Goal: Task Accomplishment & Management: Manage account settings

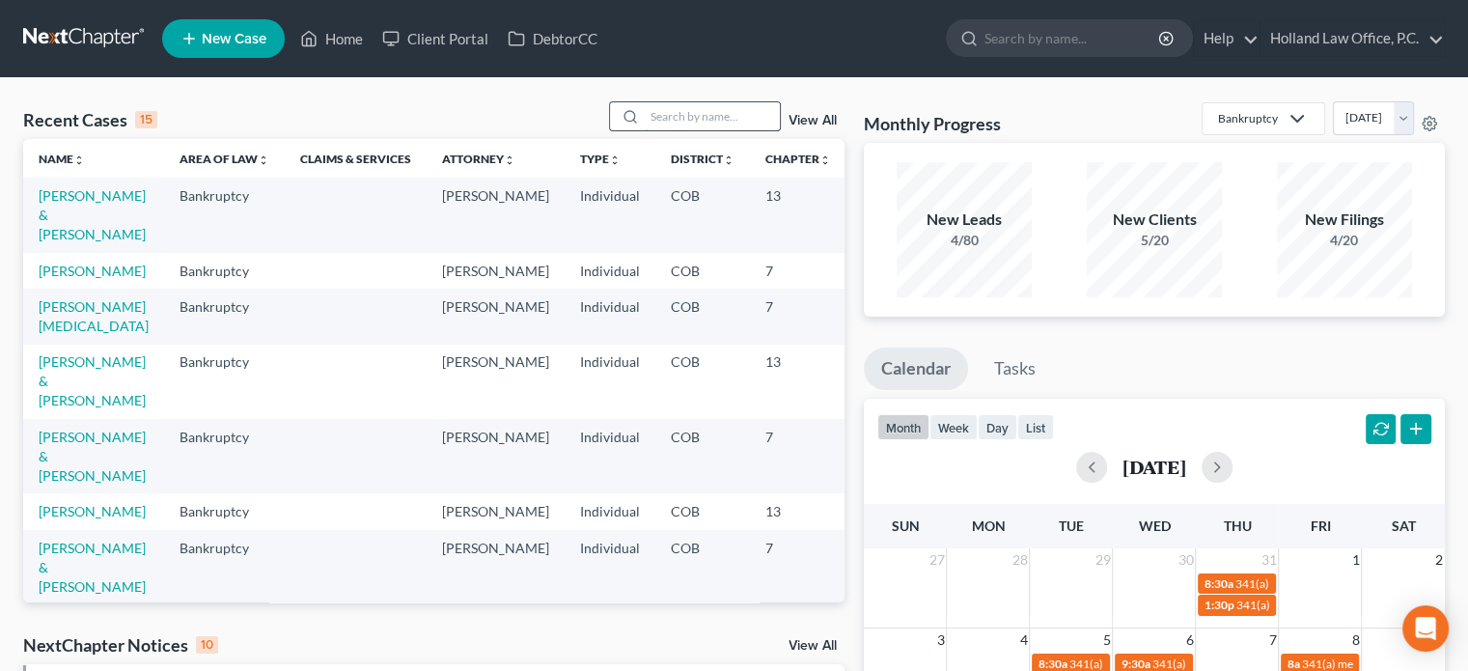
click at [664, 117] on input "search" at bounding box center [712, 116] width 135 height 28
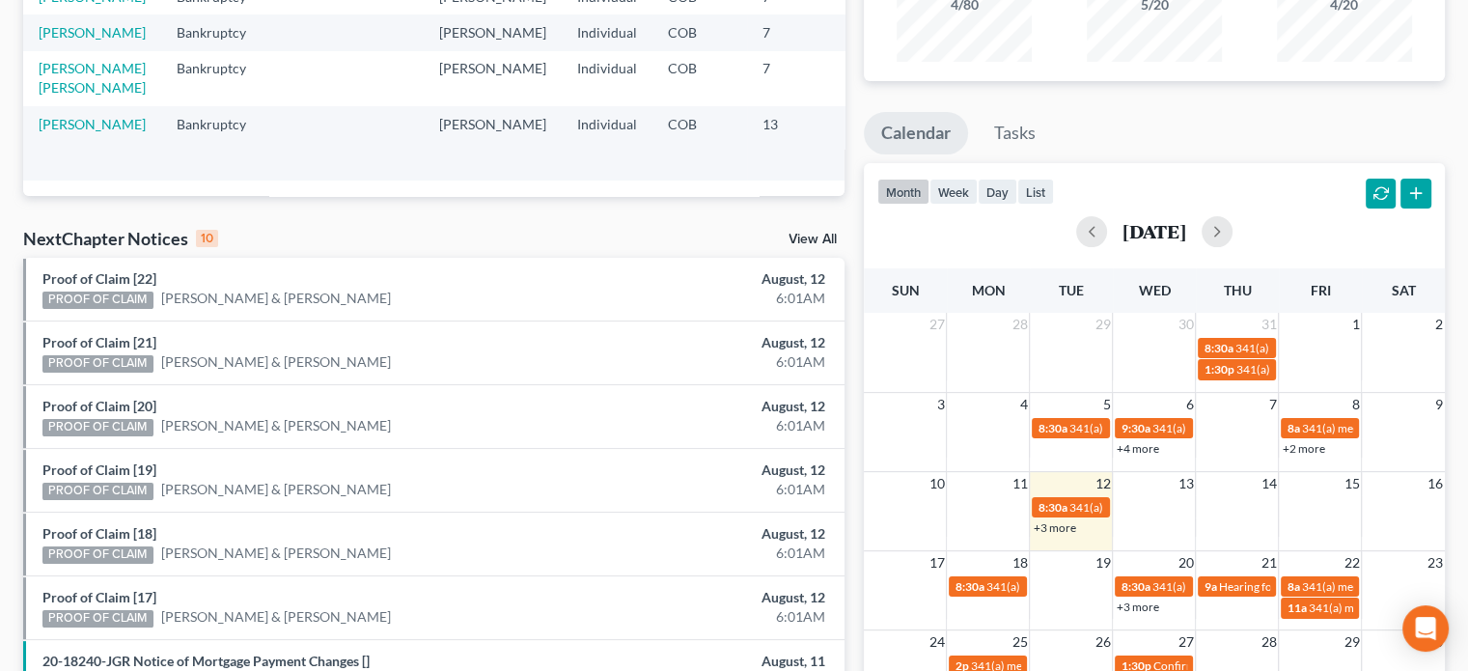
scroll to position [254, 0]
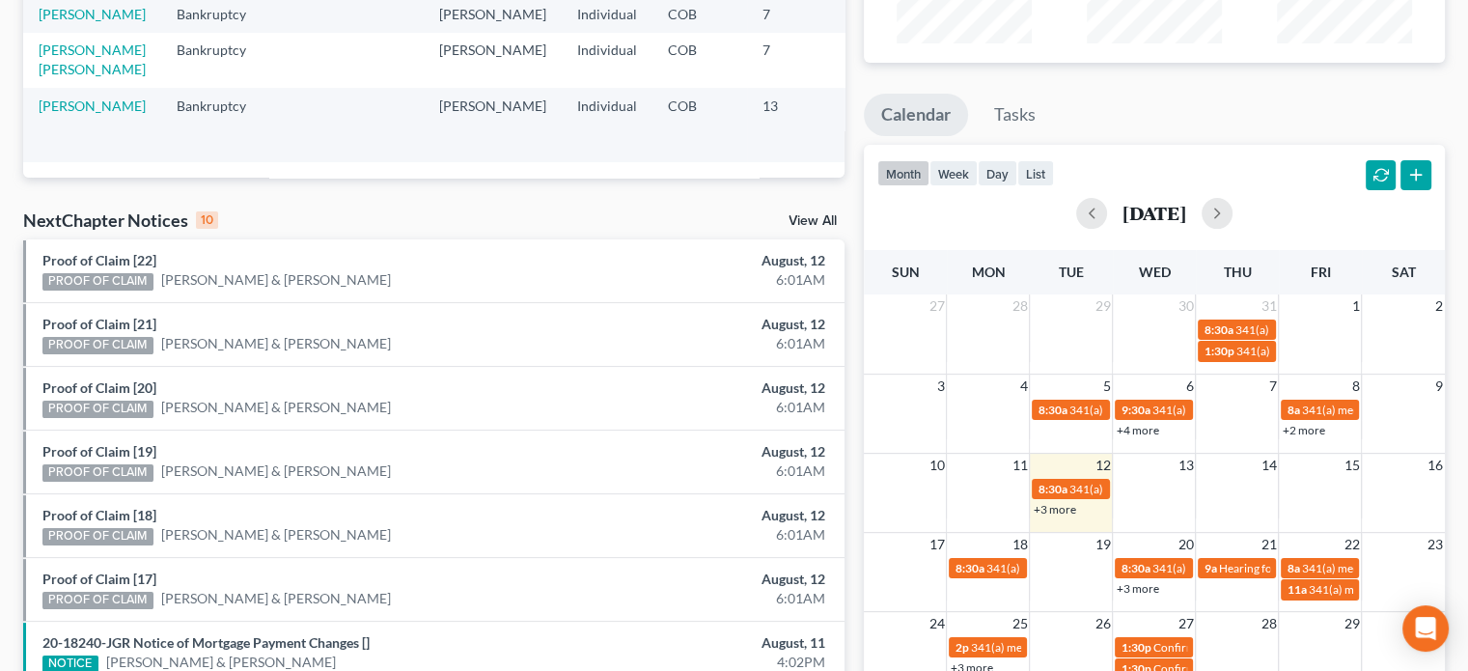
click at [1047, 505] on link "+3 more" at bounding box center [1054, 509] width 42 height 14
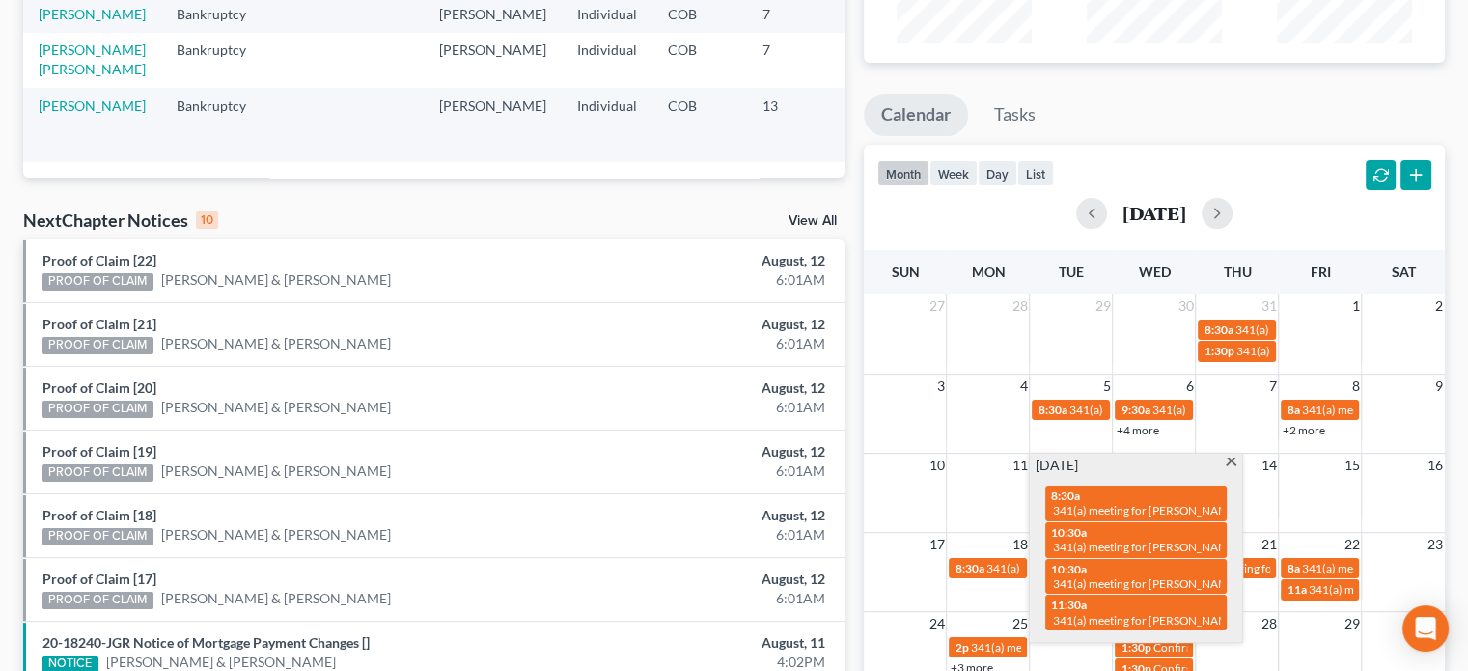
click at [1229, 464] on span at bounding box center [1231, 463] width 14 height 13
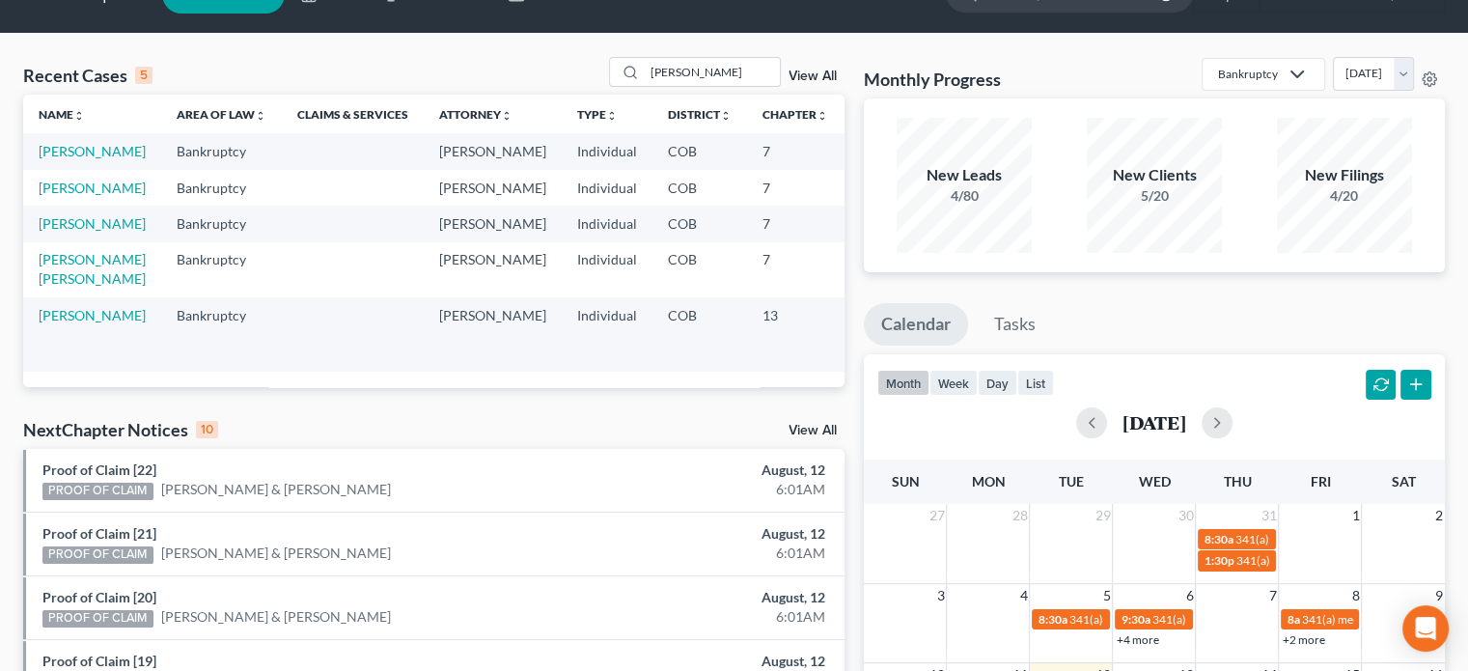
scroll to position [50, 0]
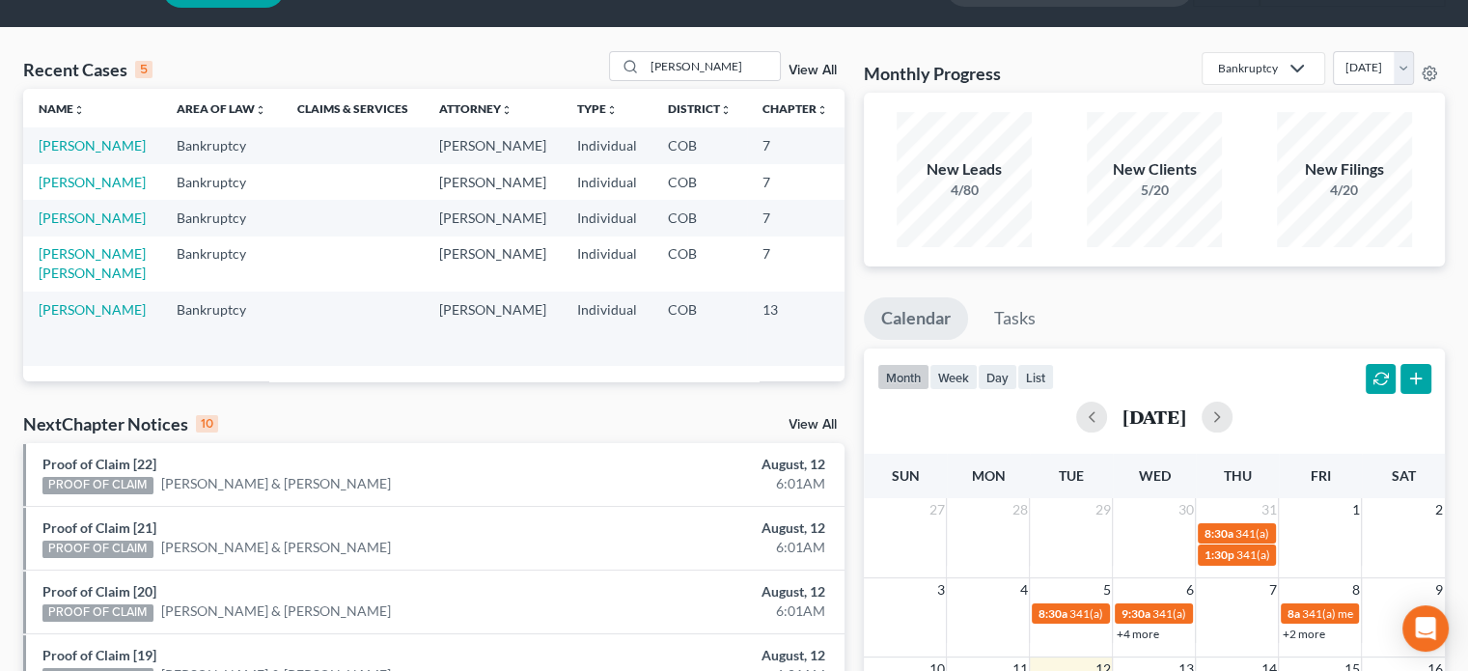
click at [1452, 249] on div "Monthly Progress Bankruptcy Bankruptcy Probate Law August 2025 July 2025 June 2…" at bounding box center [1154, 580] width 600 height 1059
click at [705, 63] on input "[PERSON_NAME]" at bounding box center [712, 66] width 135 height 28
type input "r"
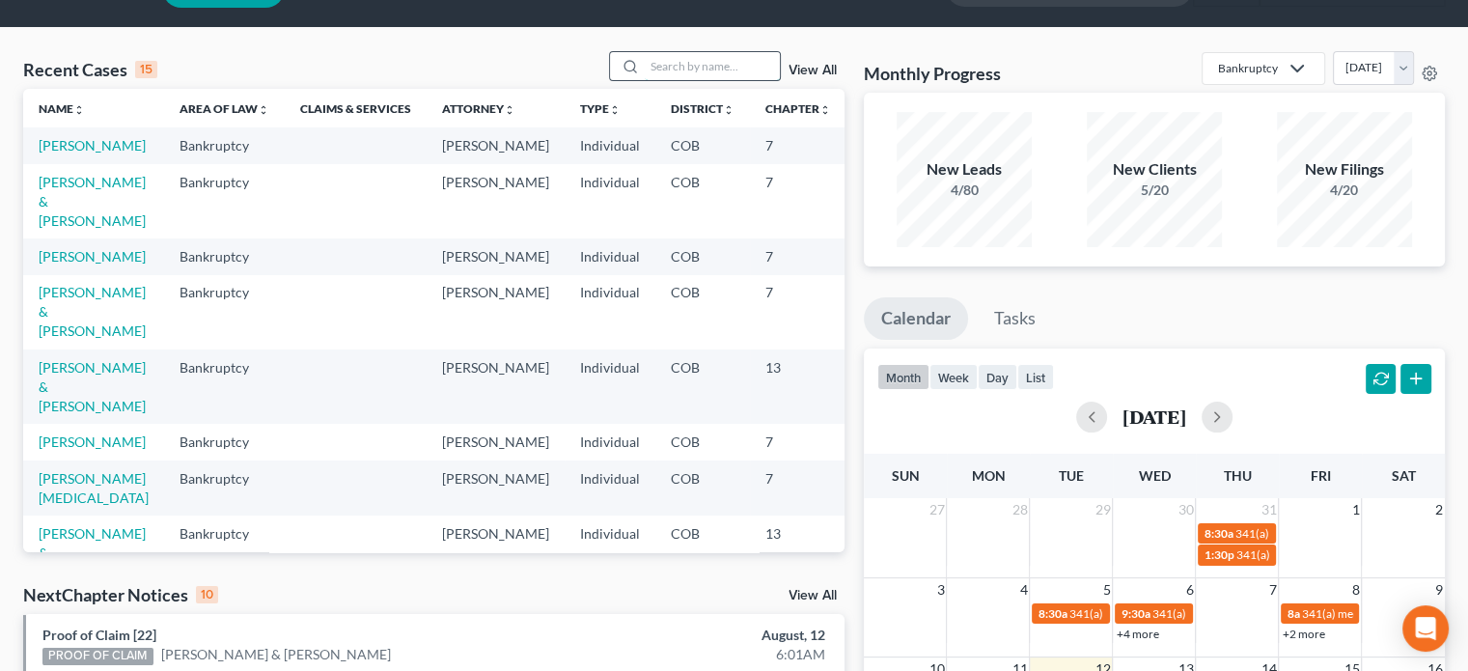
click at [670, 65] on input "search" at bounding box center [712, 66] width 135 height 28
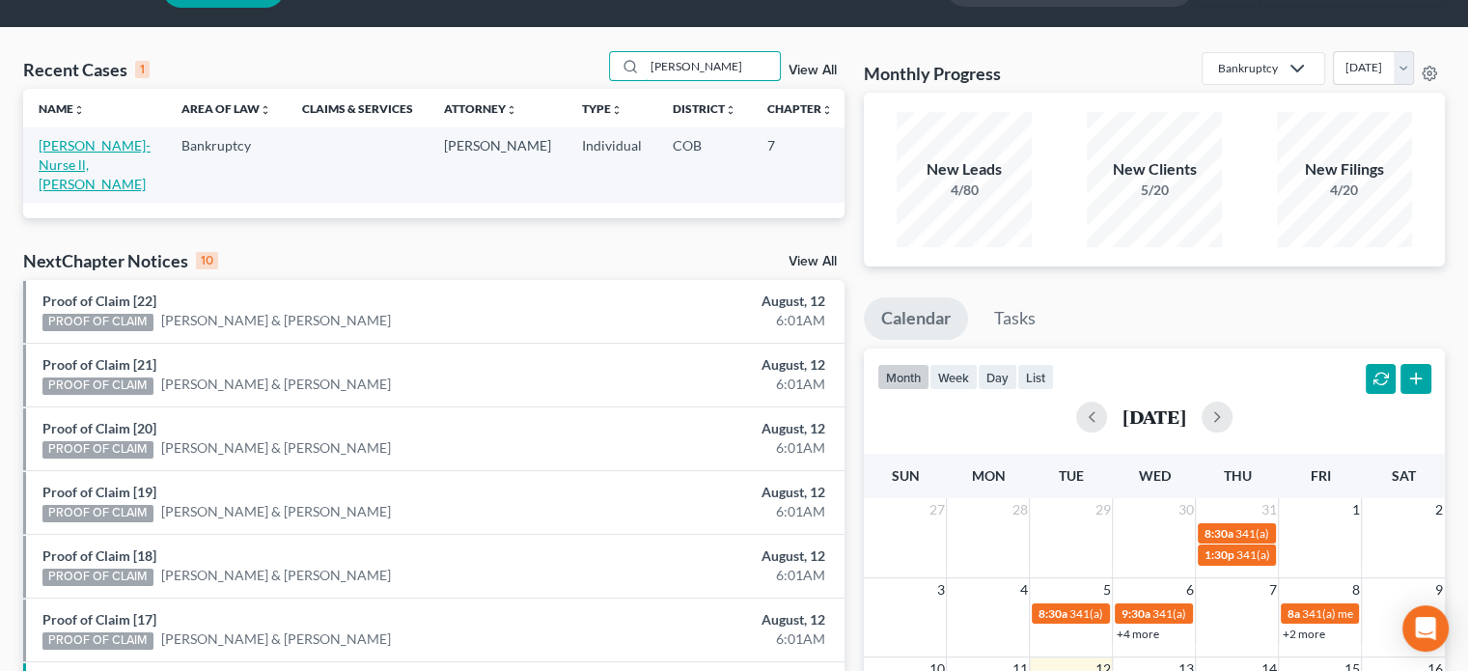
type input "cooper"
click at [69, 164] on link "[PERSON_NAME]-Nurse ll, [PERSON_NAME]" at bounding box center [95, 164] width 112 height 55
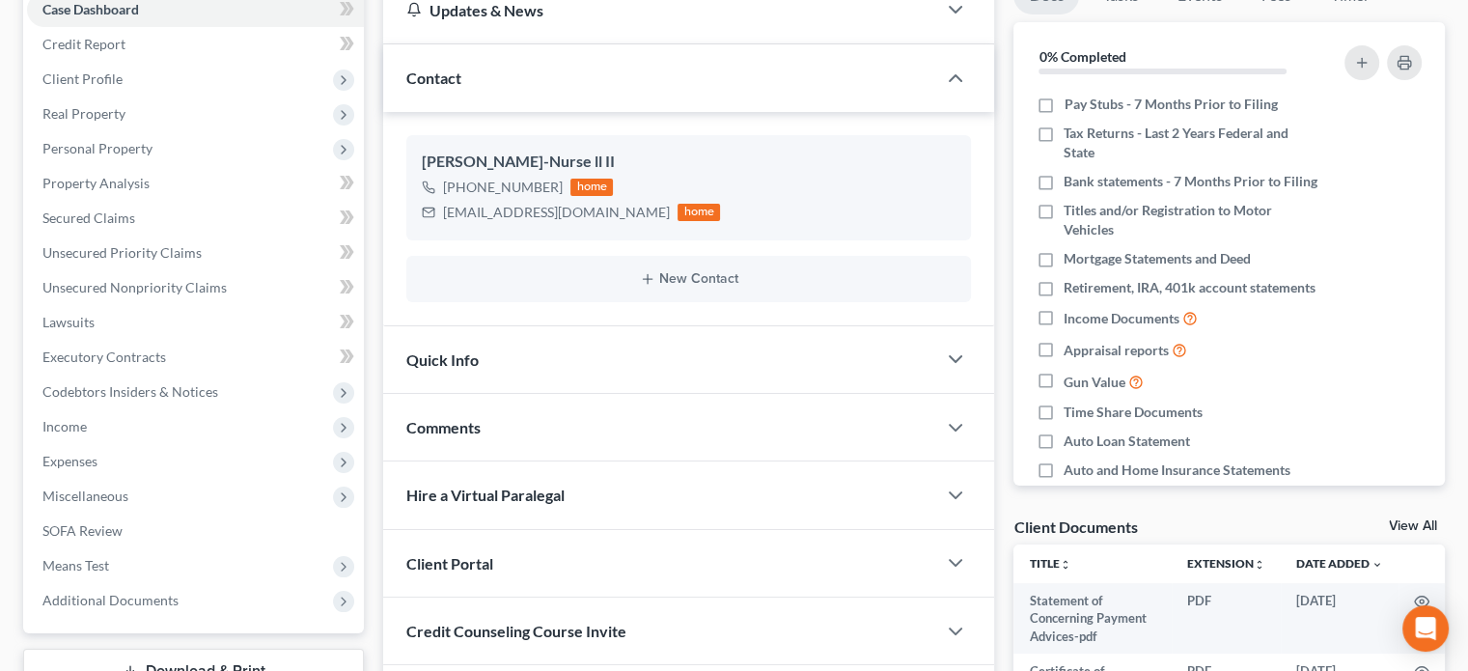
scroll to position [212, 0]
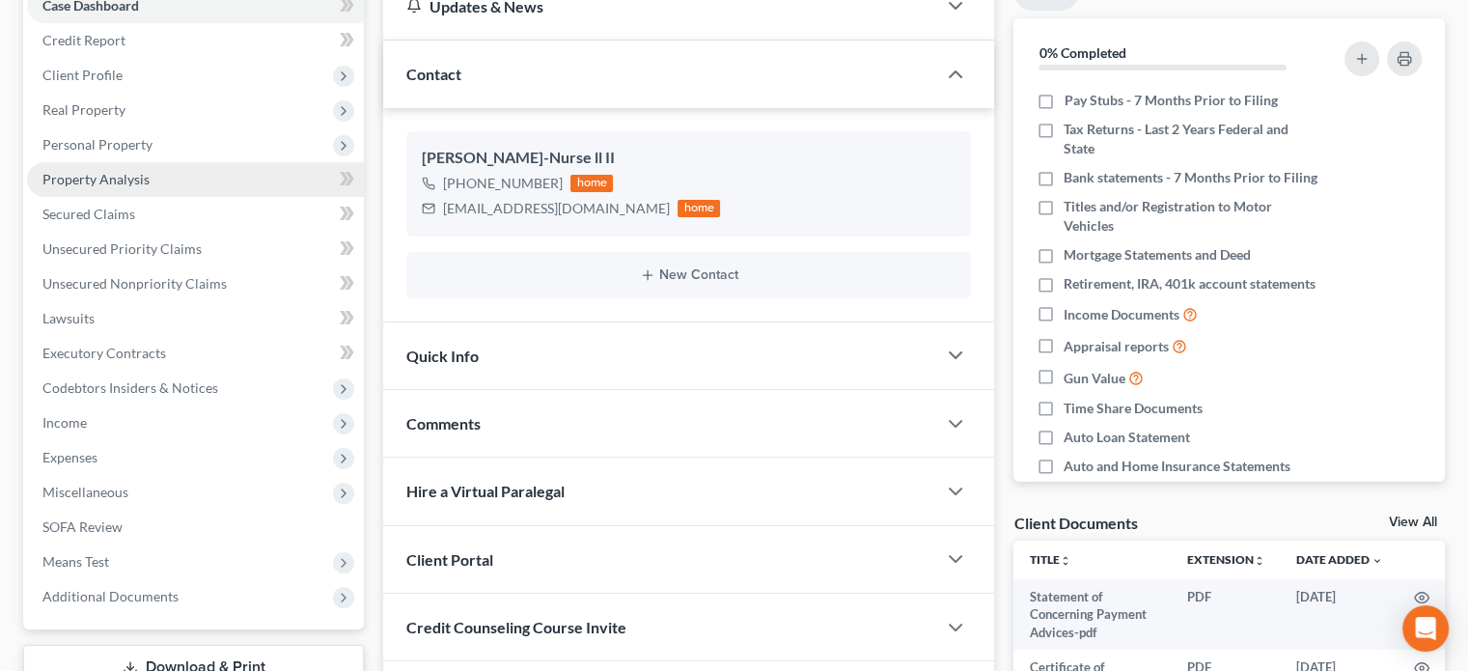
click at [86, 173] on span "Property Analysis" at bounding box center [95, 179] width 107 height 16
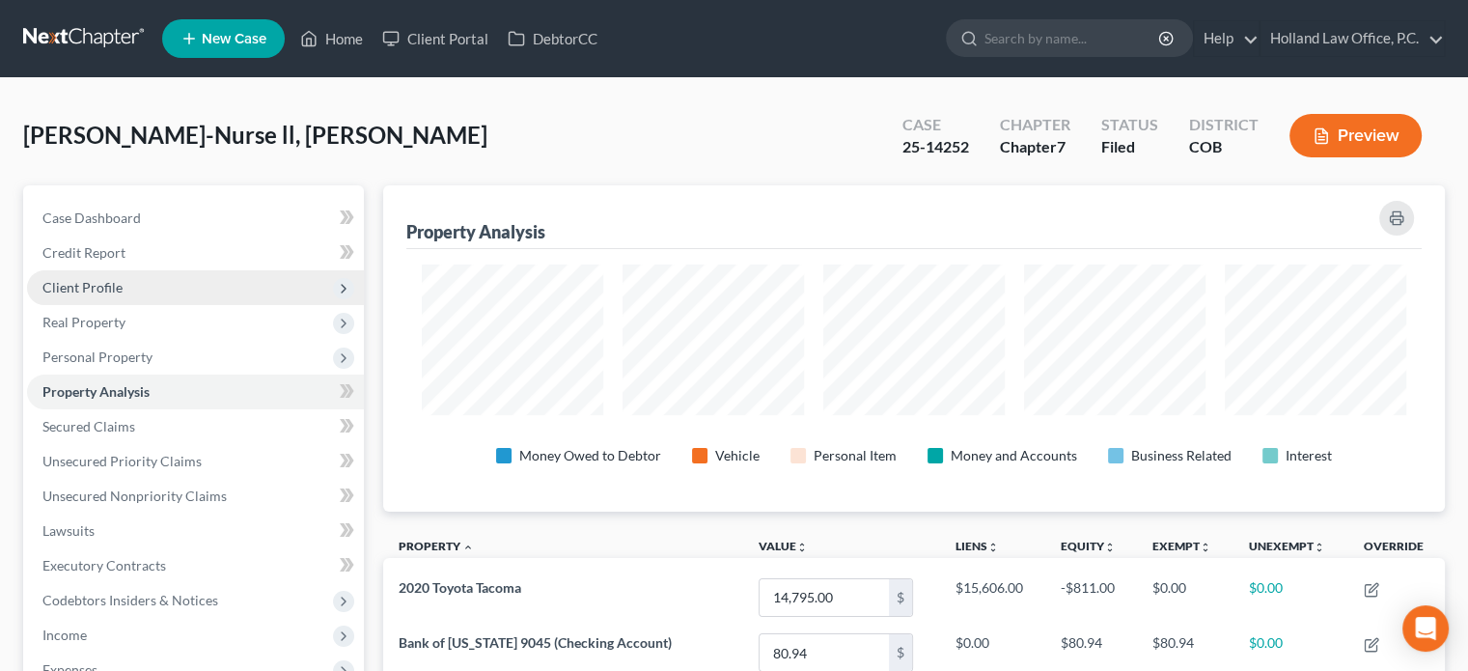
click at [70, 279] on span "Client Profile" at bounding box center [82, 287] width 80 height 16
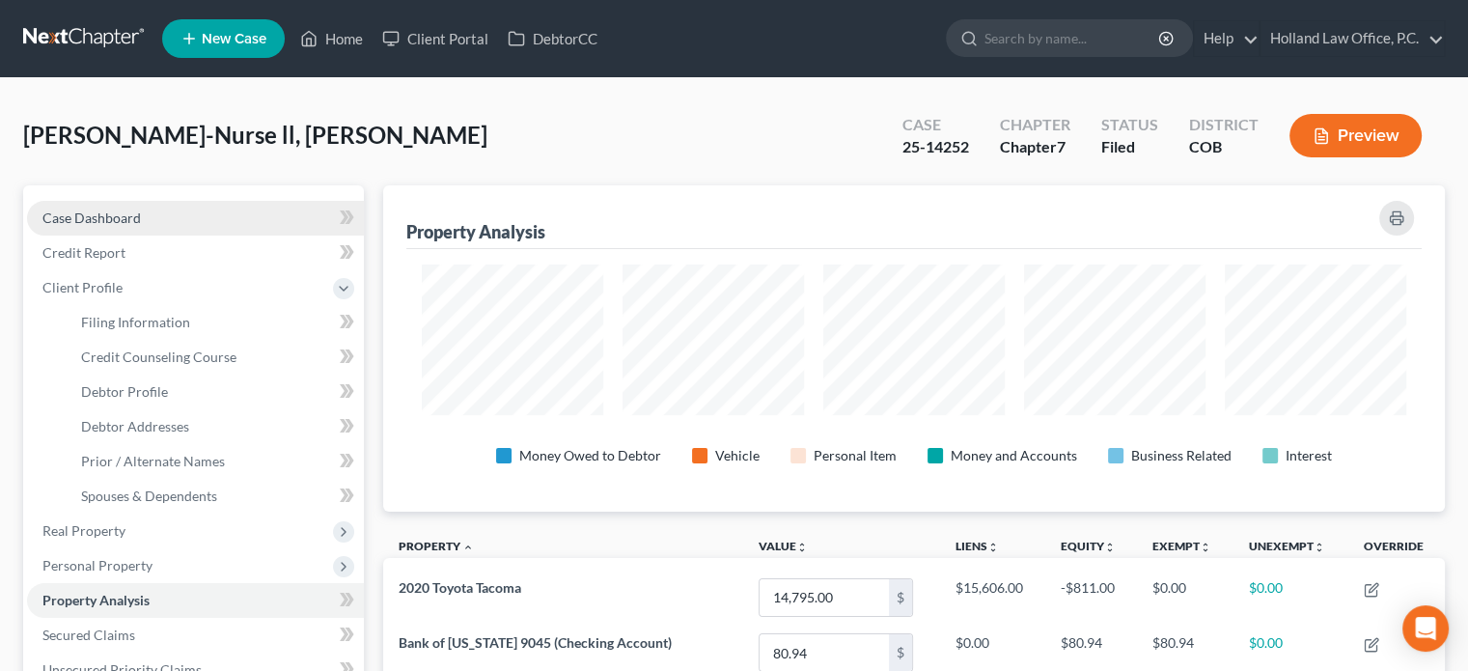
click at [108, 211] on span "Case Dashboard" at bounding box center [91, 217] width 98 height 16
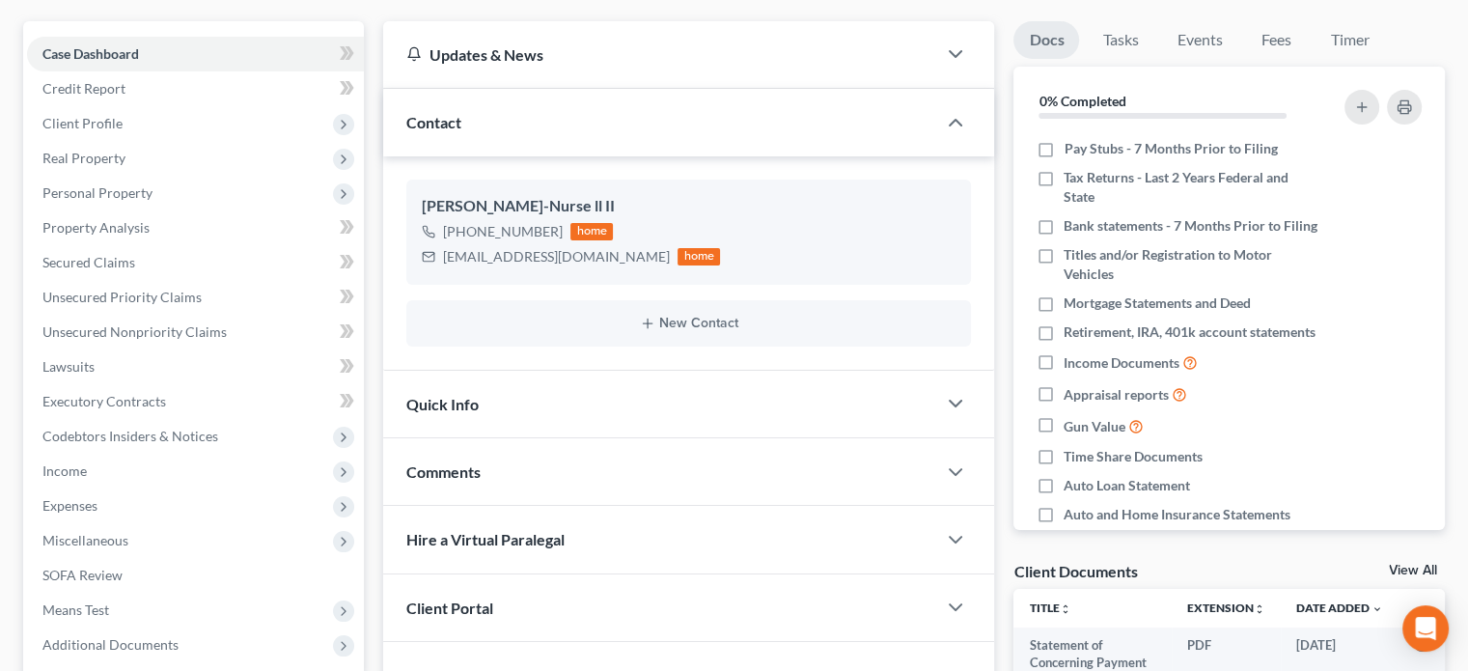
scroll to position [176, 0]
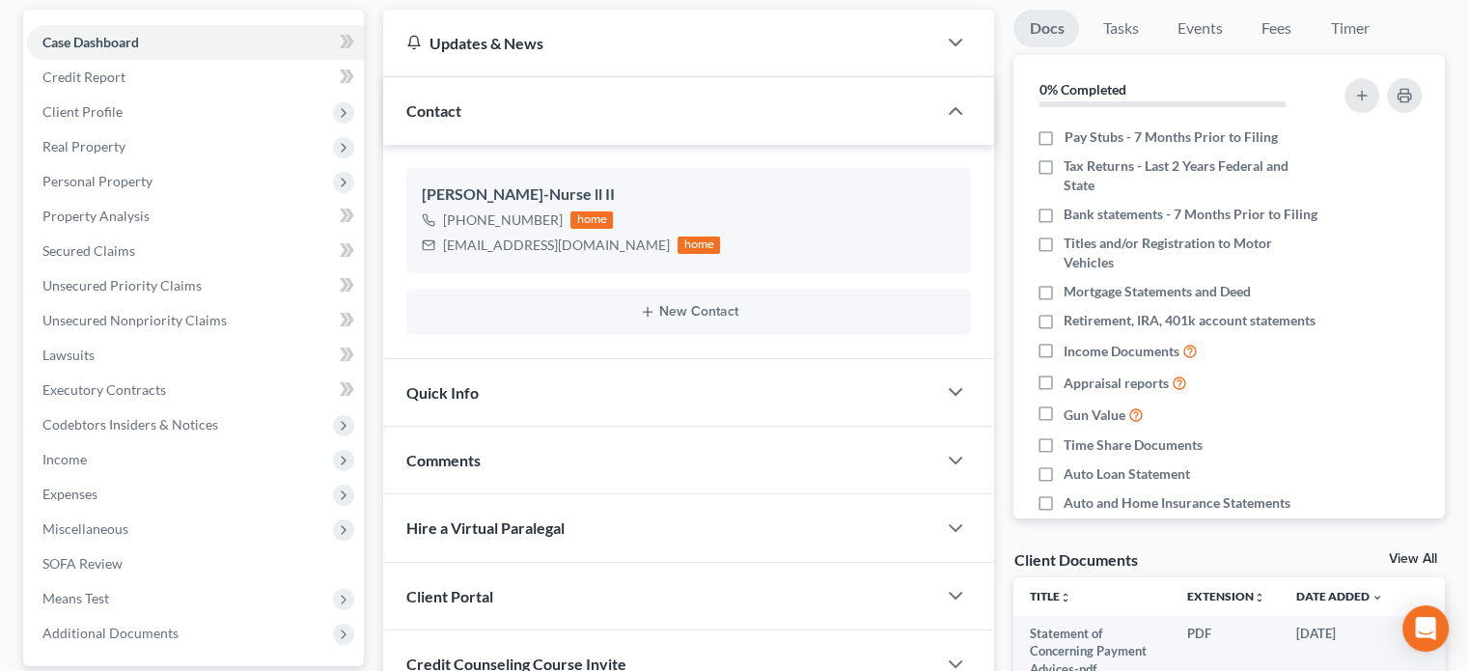
click at [453, 453] on span "Comments" at bounding box center [443, 460] width 74 height 18
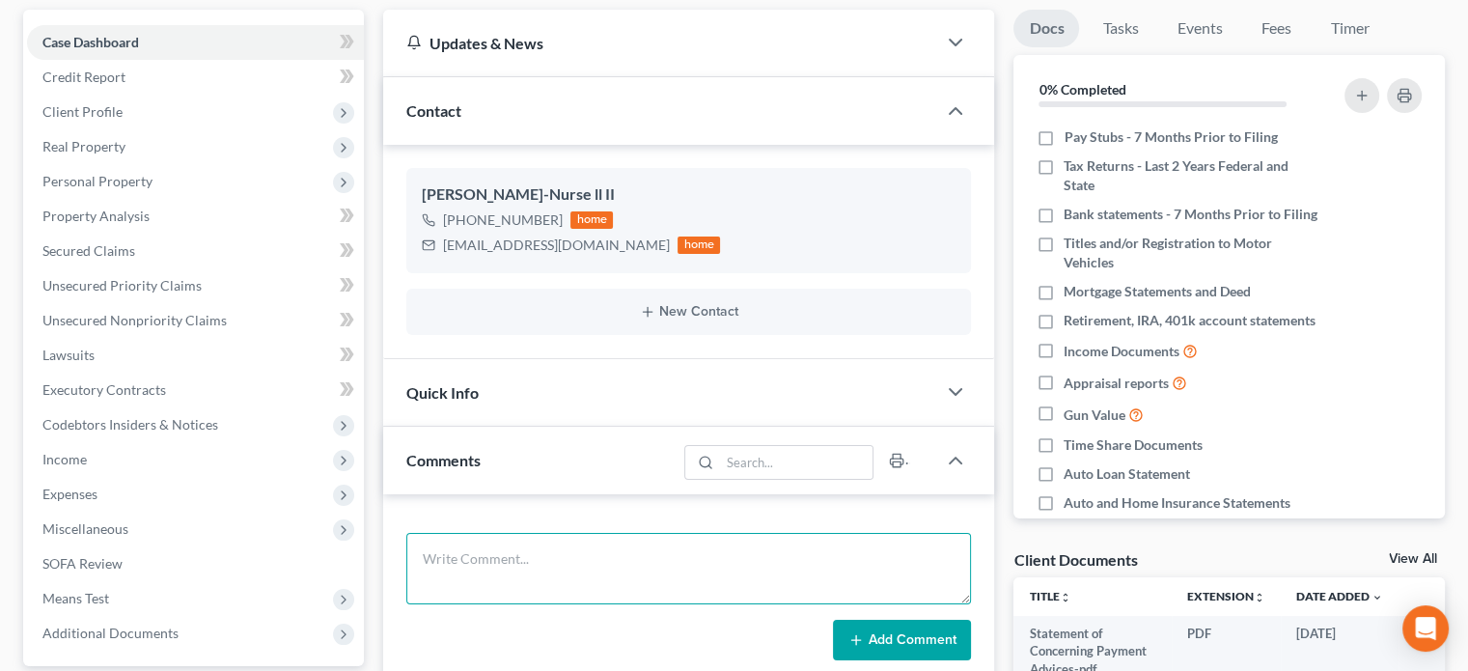
click at [450, 552] on textarea at bounding box center [688, 568] width 565 height 71
click at [433, 593] on textarea "341 Meeting - Trustee [PERSON_NAME]" at bounding box center [688, 568] width 565 height 71
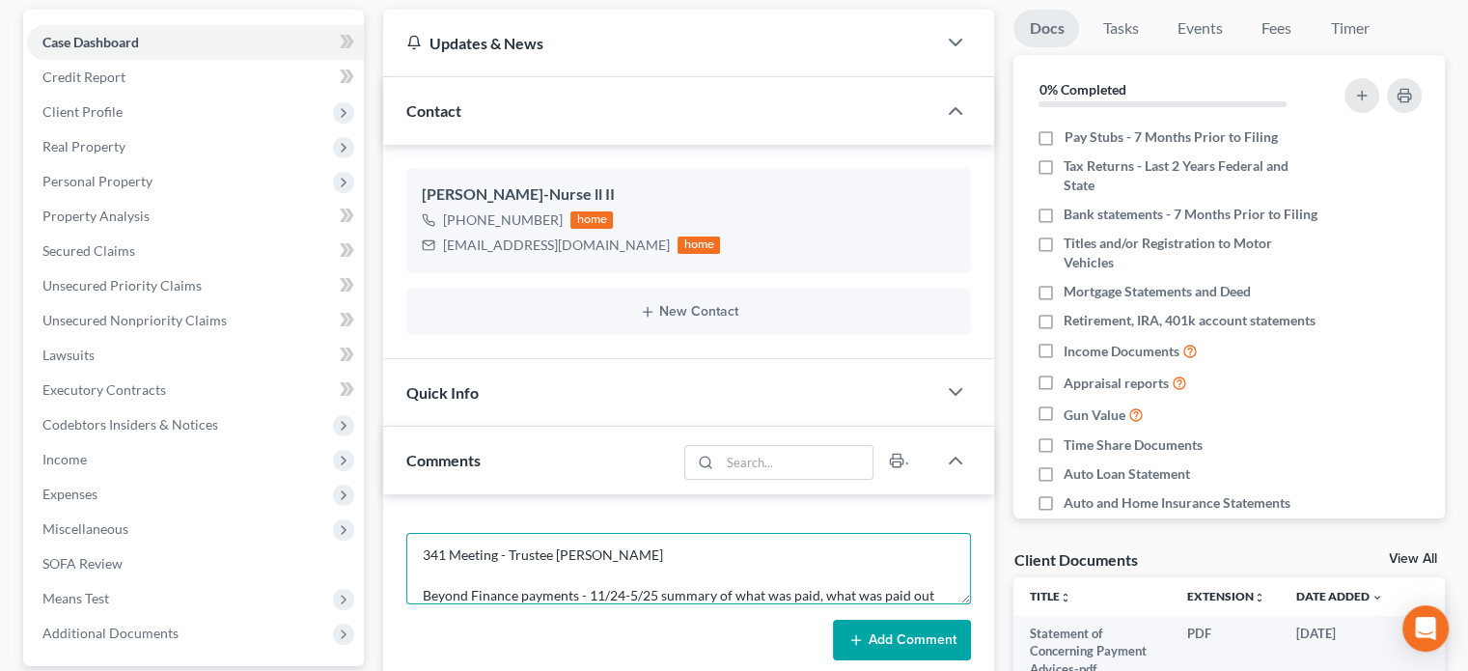
scroll to position [23, 0]
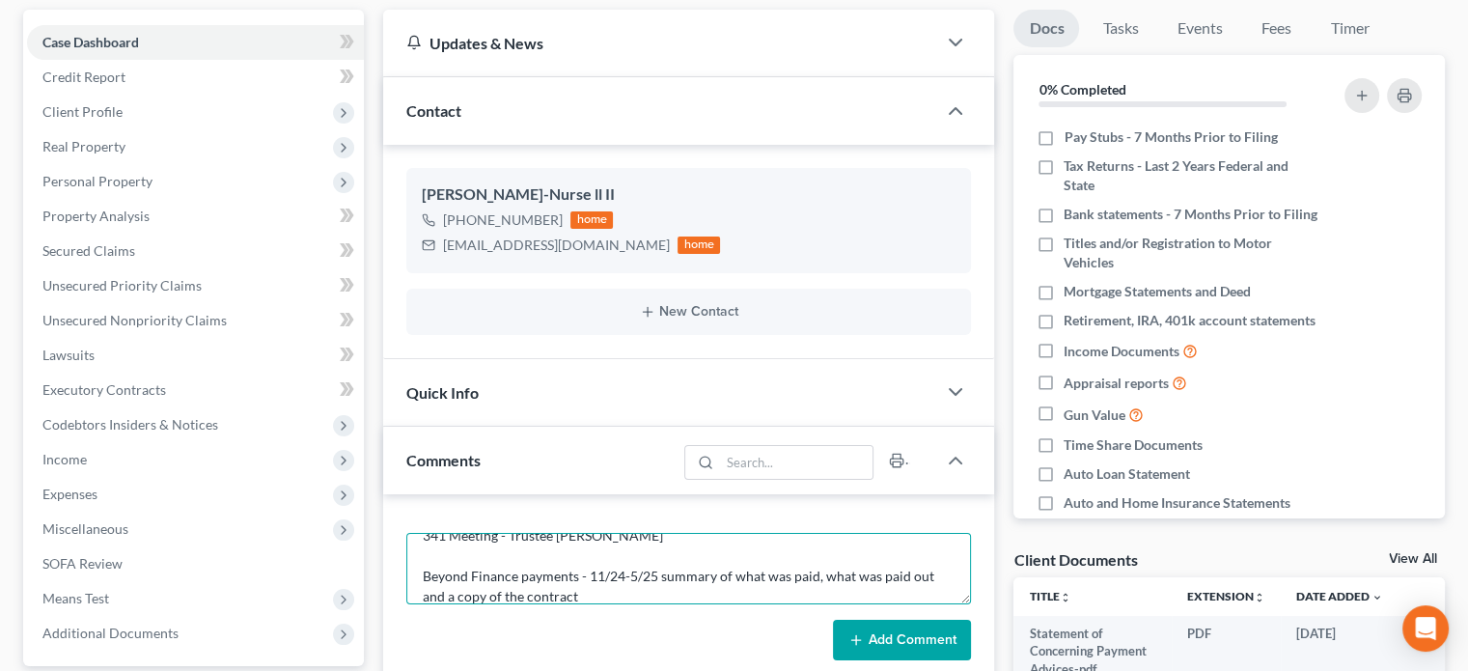
click at [653, 572] on textarea "341 Meeting - Trustee Walter Beyond Finance payments - 11/24-5/25 summary of wh…" at bounding box center [688, 568] width 565 height 71
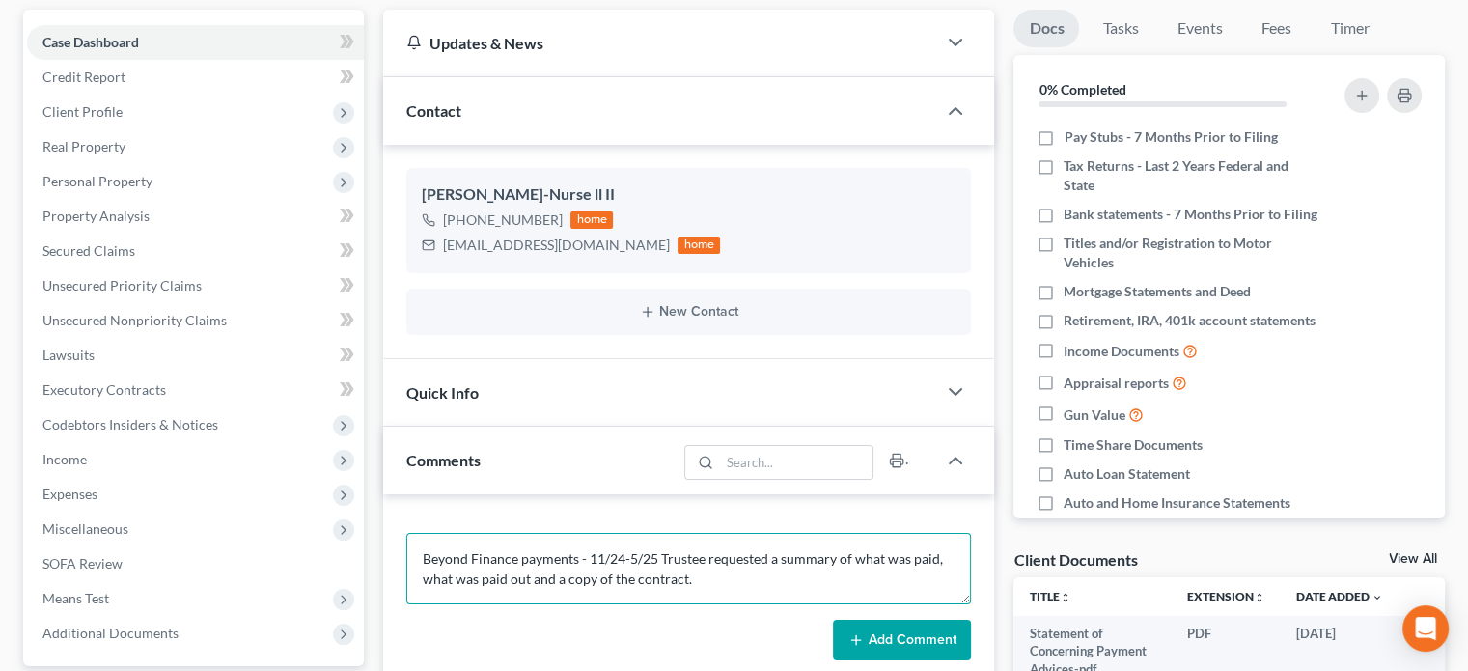
scroll to position [64, 0]
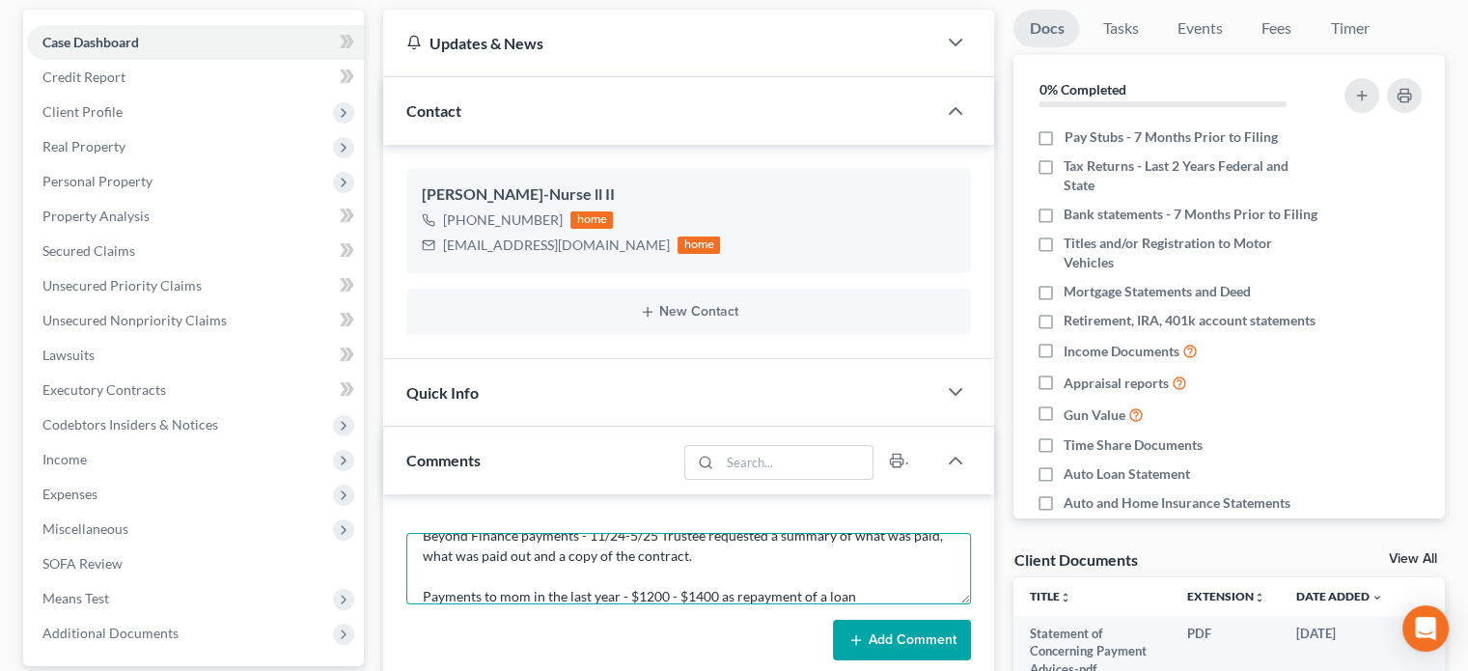
type textarea "341 Meeting - Trustee Walter Beyond Finance payments - 11/24-5/25 Trustee reque…"
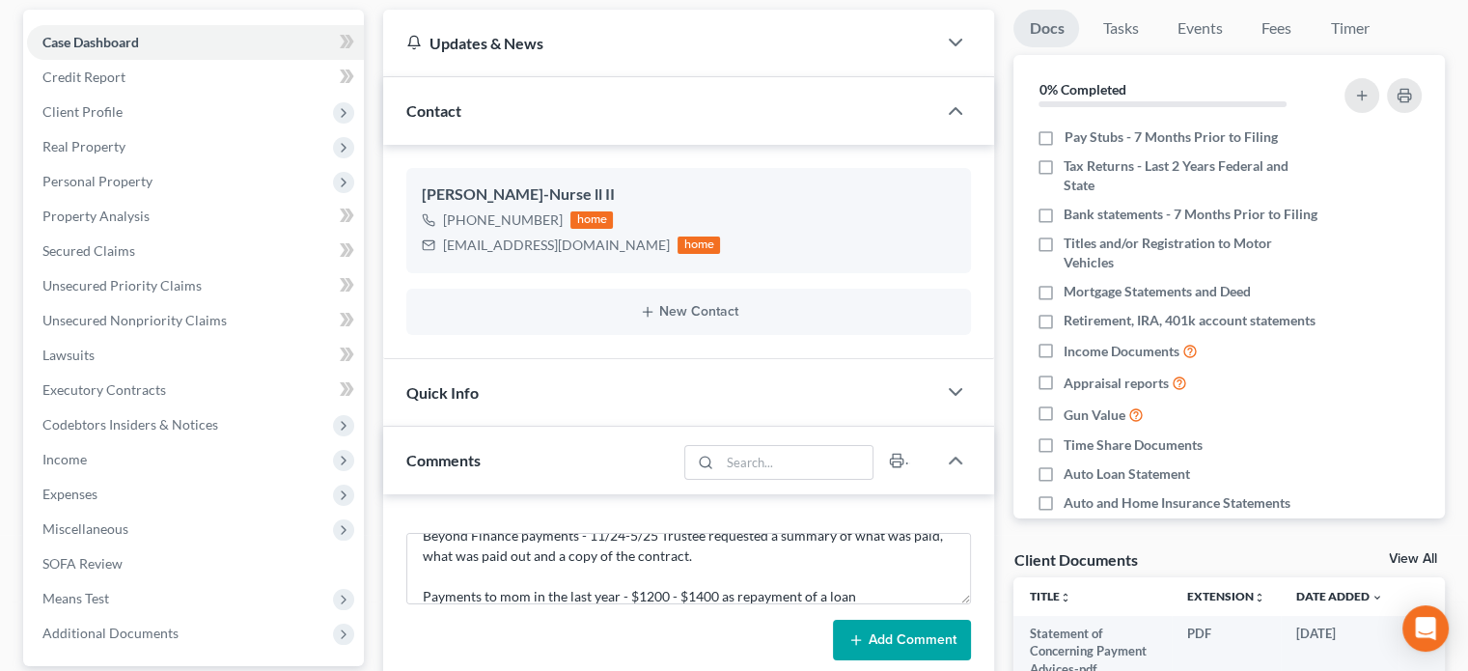
click at [918, 640] on button "Add Comment" at bounding box center [902, 640] width 138 height 41
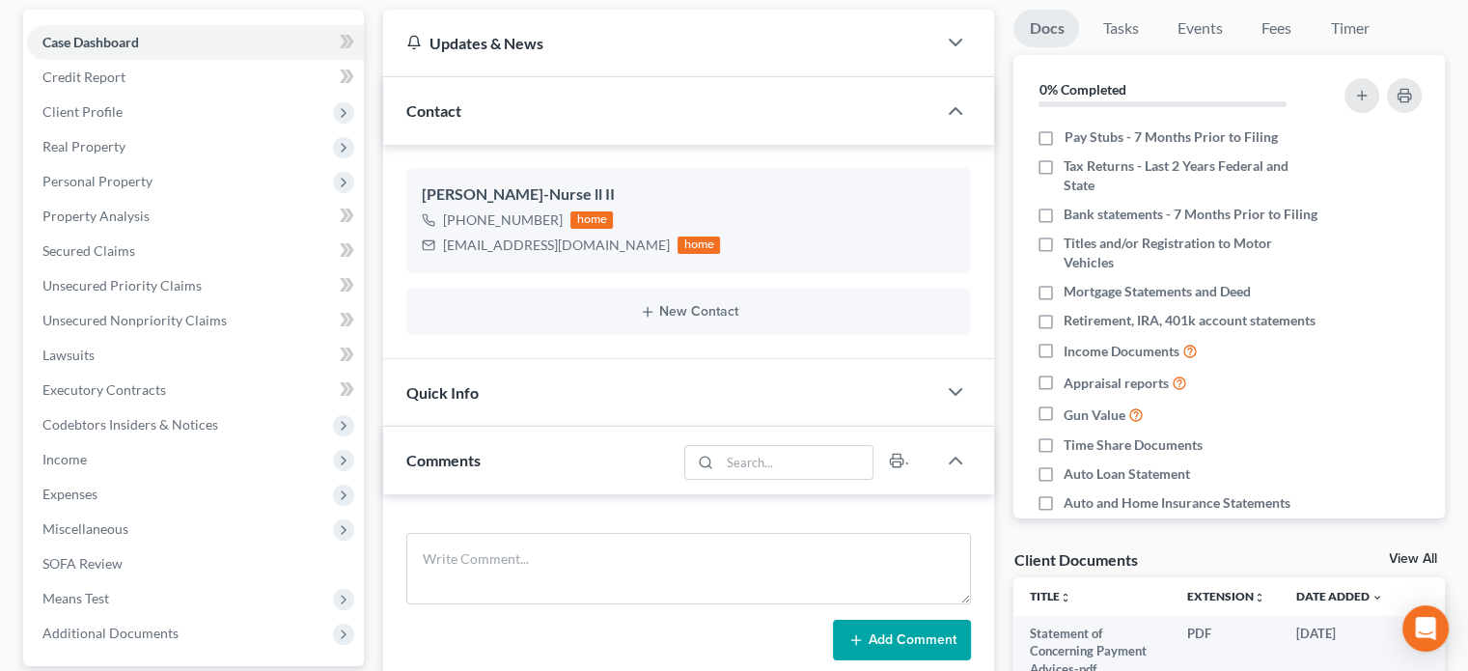
scroll to position [0, 0]
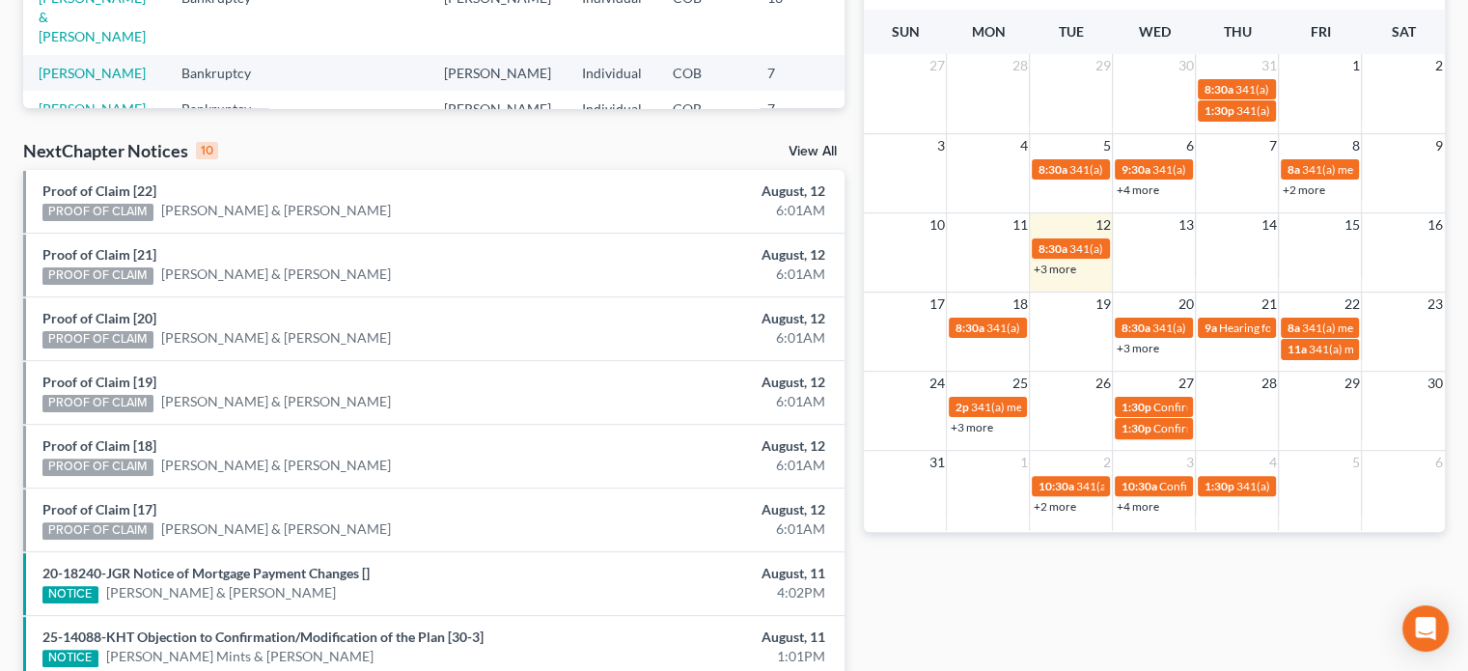
scroll to position [492, 0]
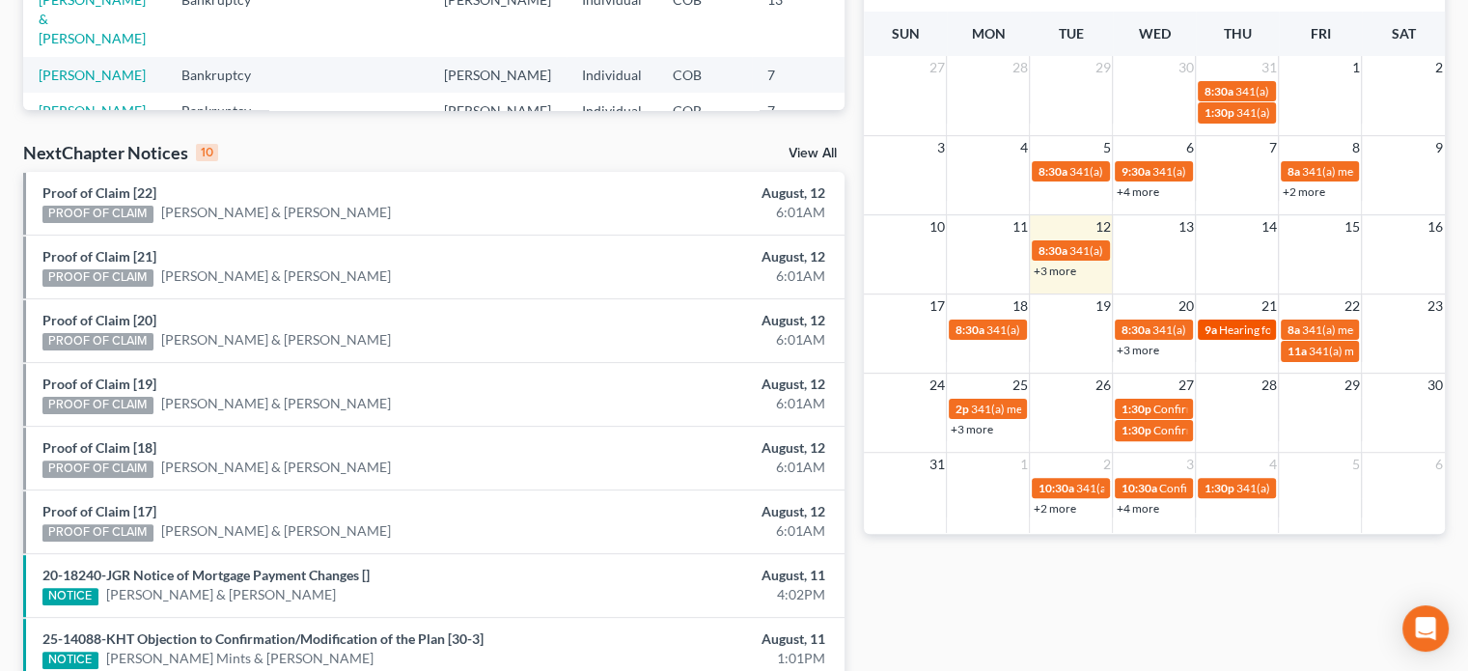
click at [1226, 327] on span "Hearing for [PERSON_NAME] & [PERSON_NAME]" at bounding box center [1344, 329] width 253 height 14
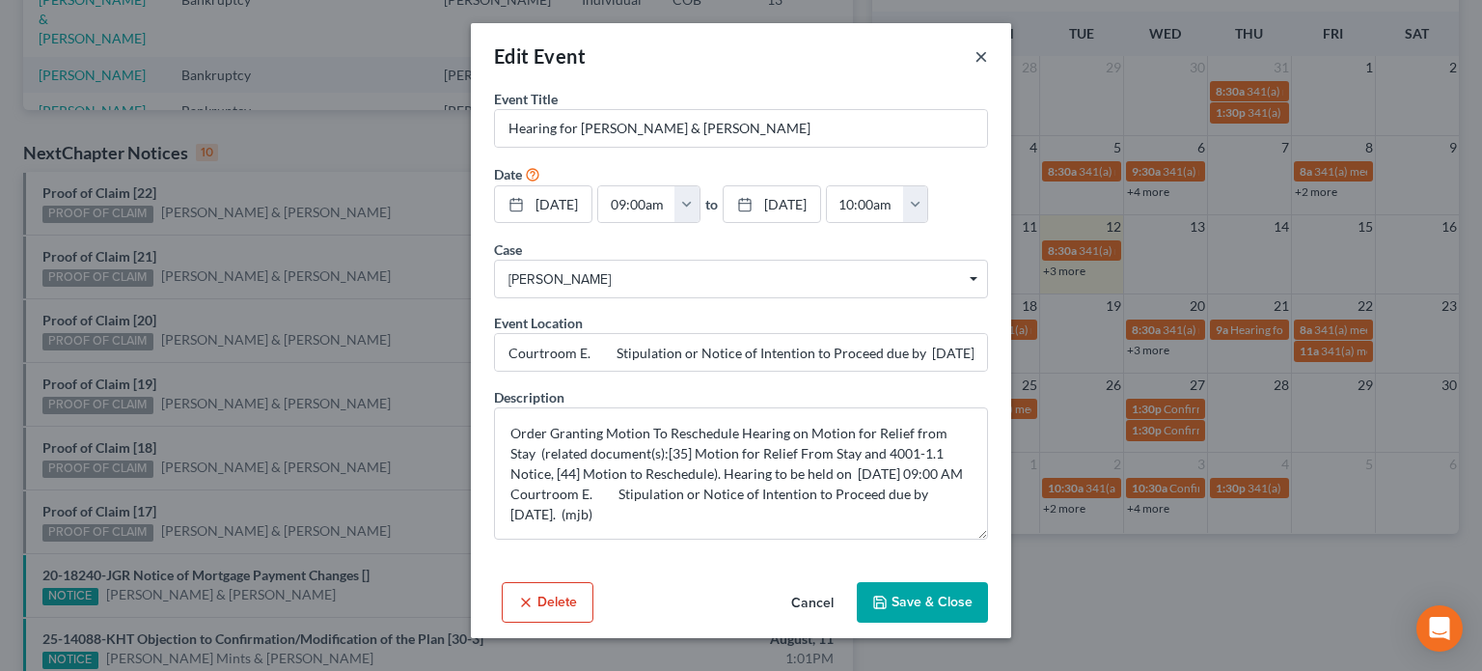
click at [983, 57] on button "×" at bounding box center [982, 55] width 14 height 23
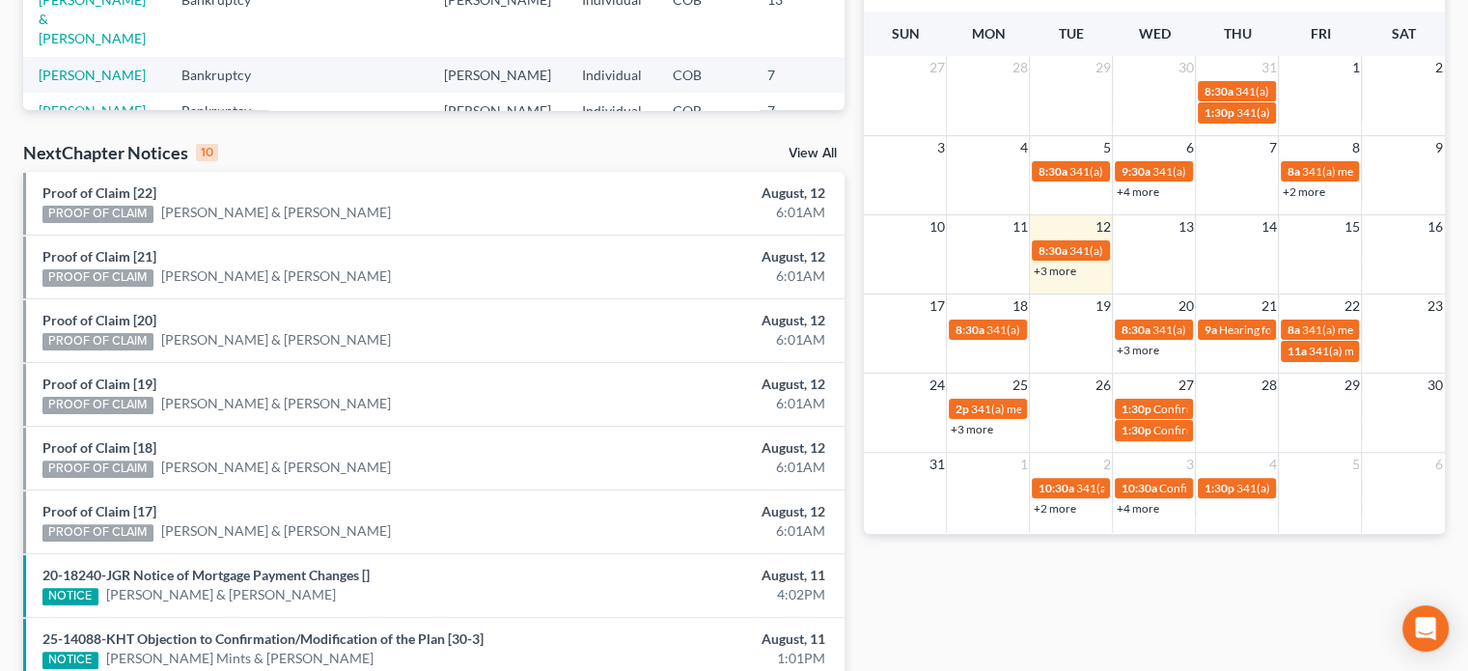
click at [977, 424] on link "+3 more" at bounding box center [971, 429] width 42 height 14
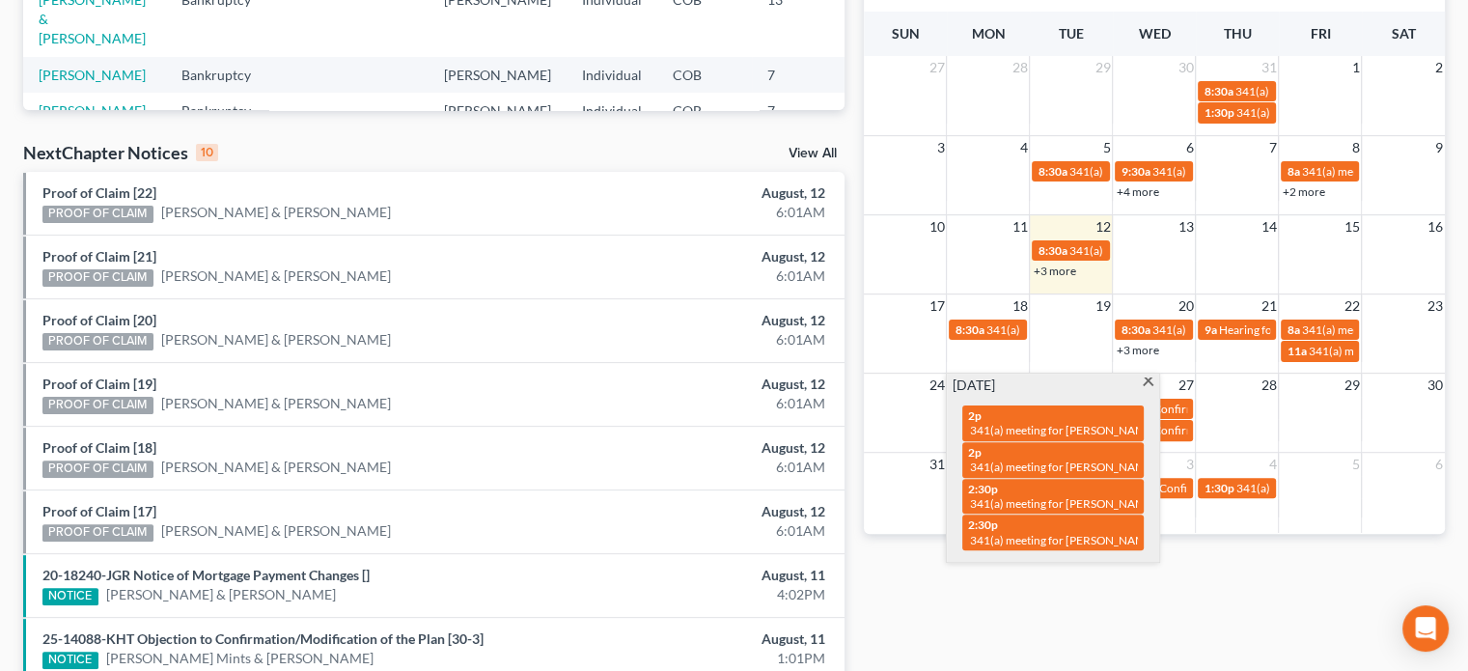
click at [1149, 380] on span at bounding box center [1148, 383] width 14 height 13
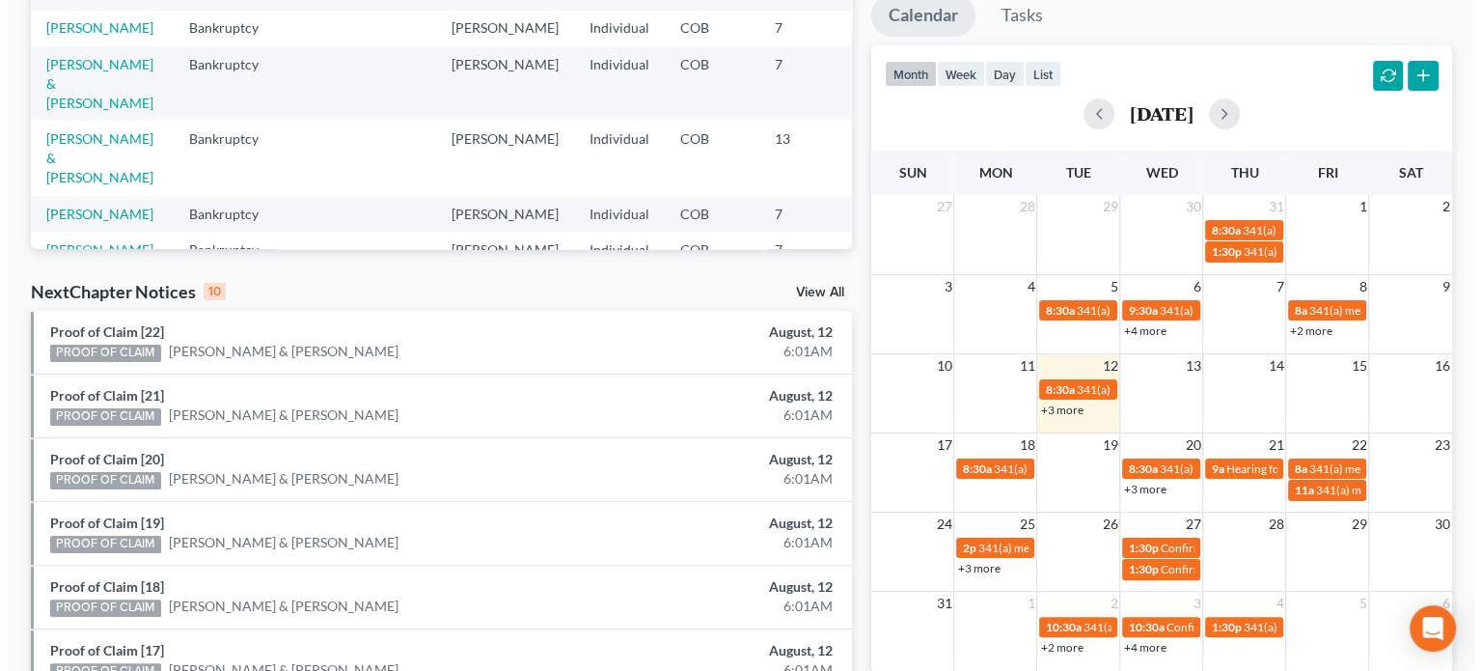
scroll to position [351, 0]
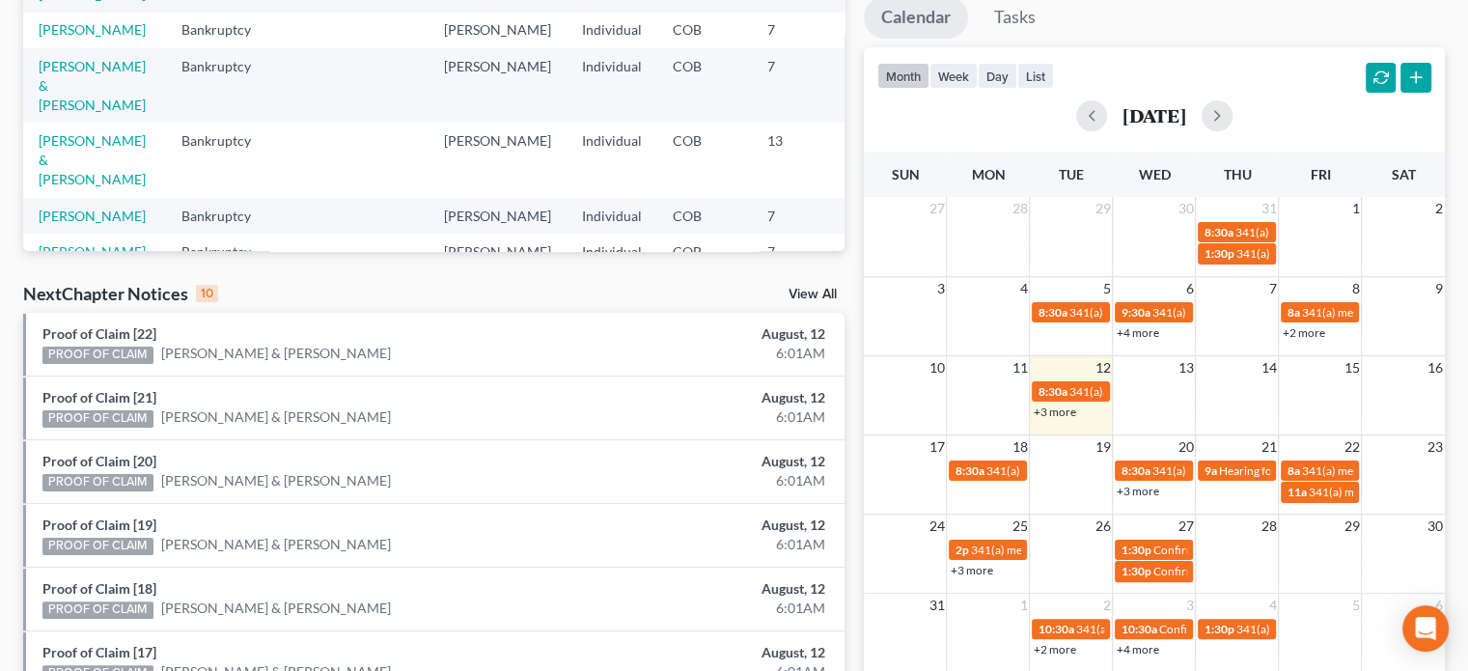
click at [1055, 408] on link "+3 more" at bounding box center [1054, 411] width 42 height 14
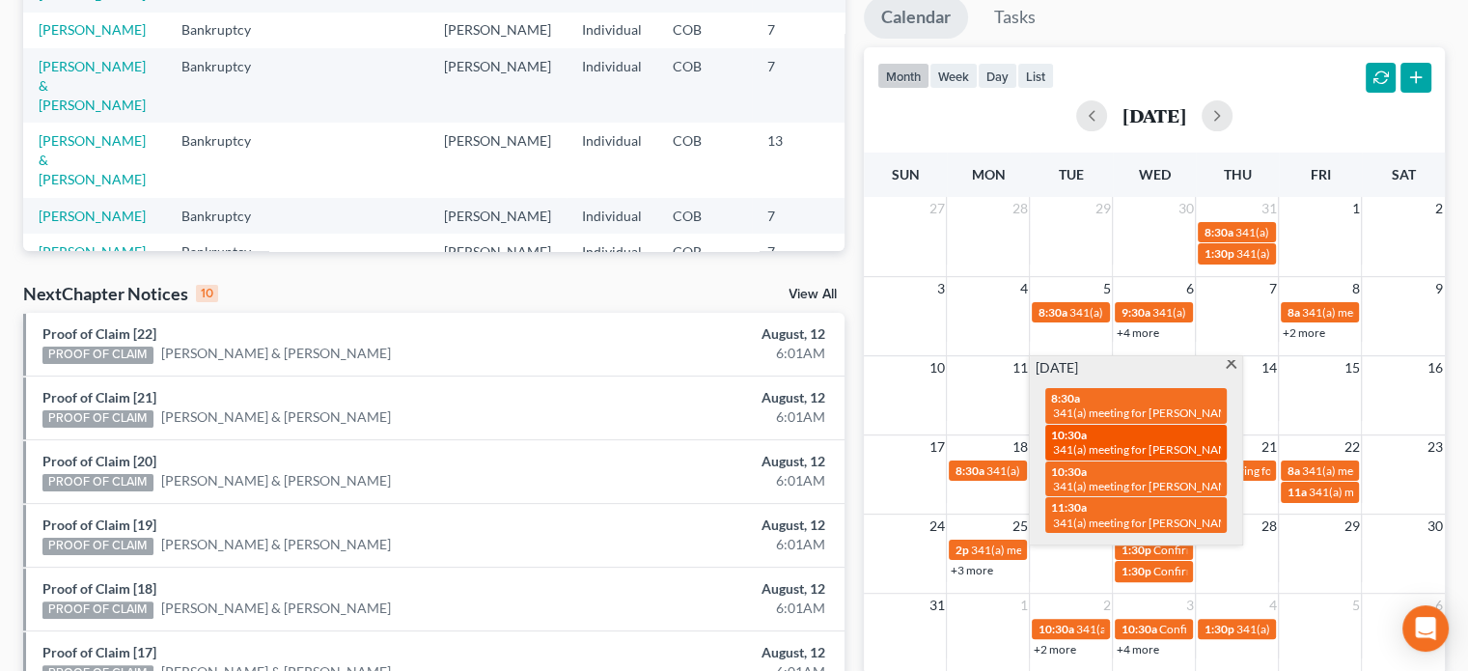
click at [1122, 447] on span "341(a) meeting for [PERSON_NAME]" at bounding box center [1146, 449] width 186 height 14
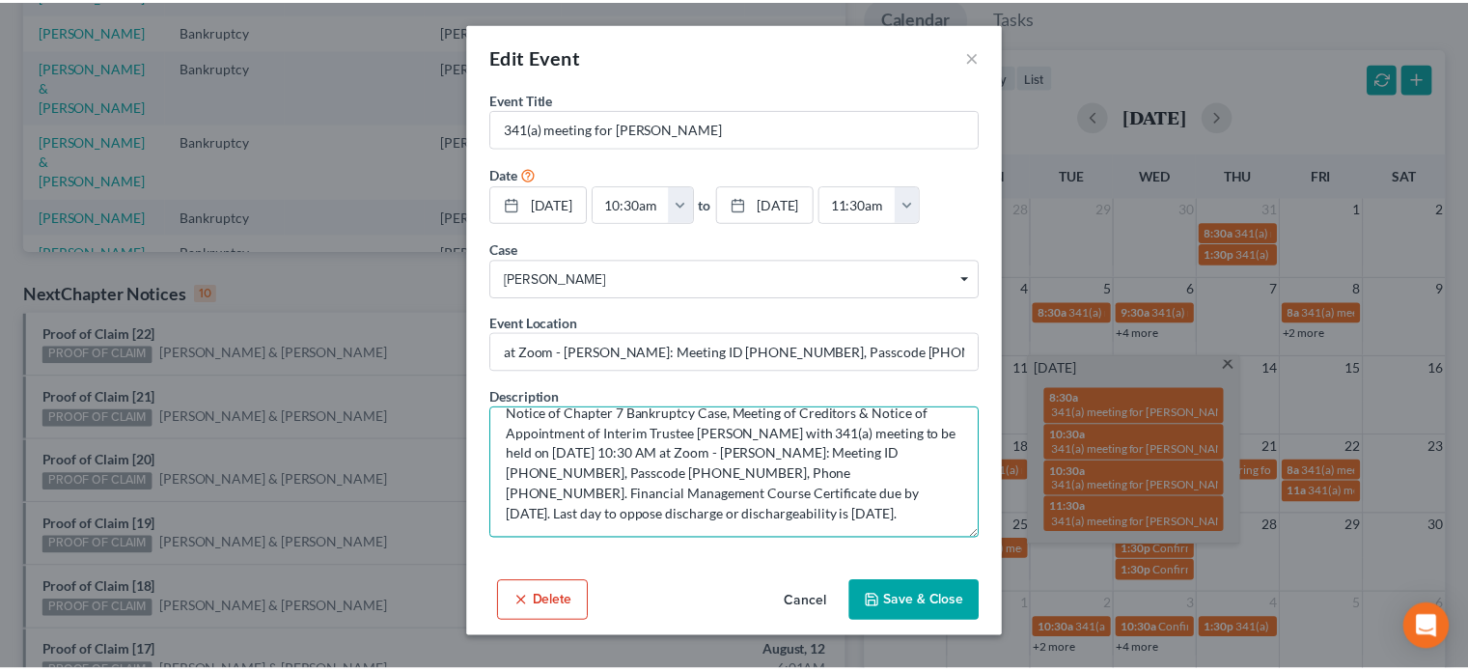
scroll to position [0, 0]
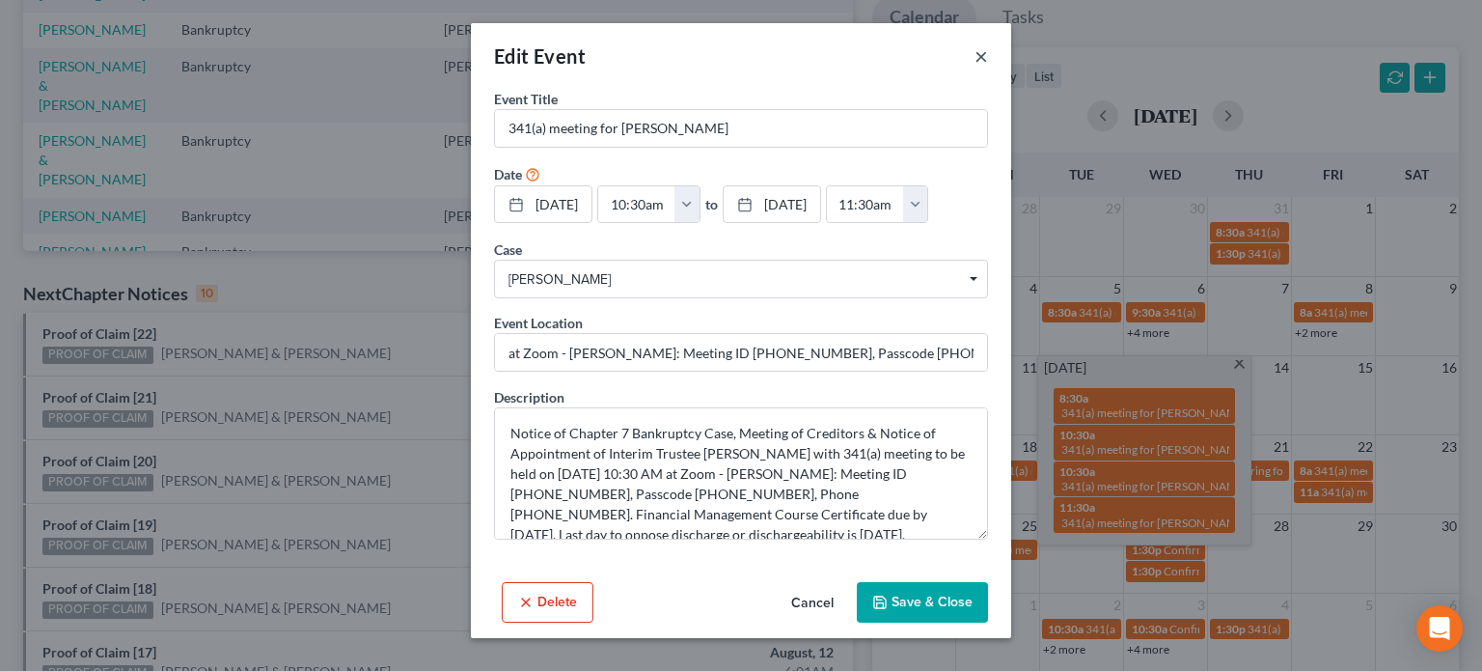
click at [984, 57] on button "×" at bounding box center [982, 55] width 14 height 23
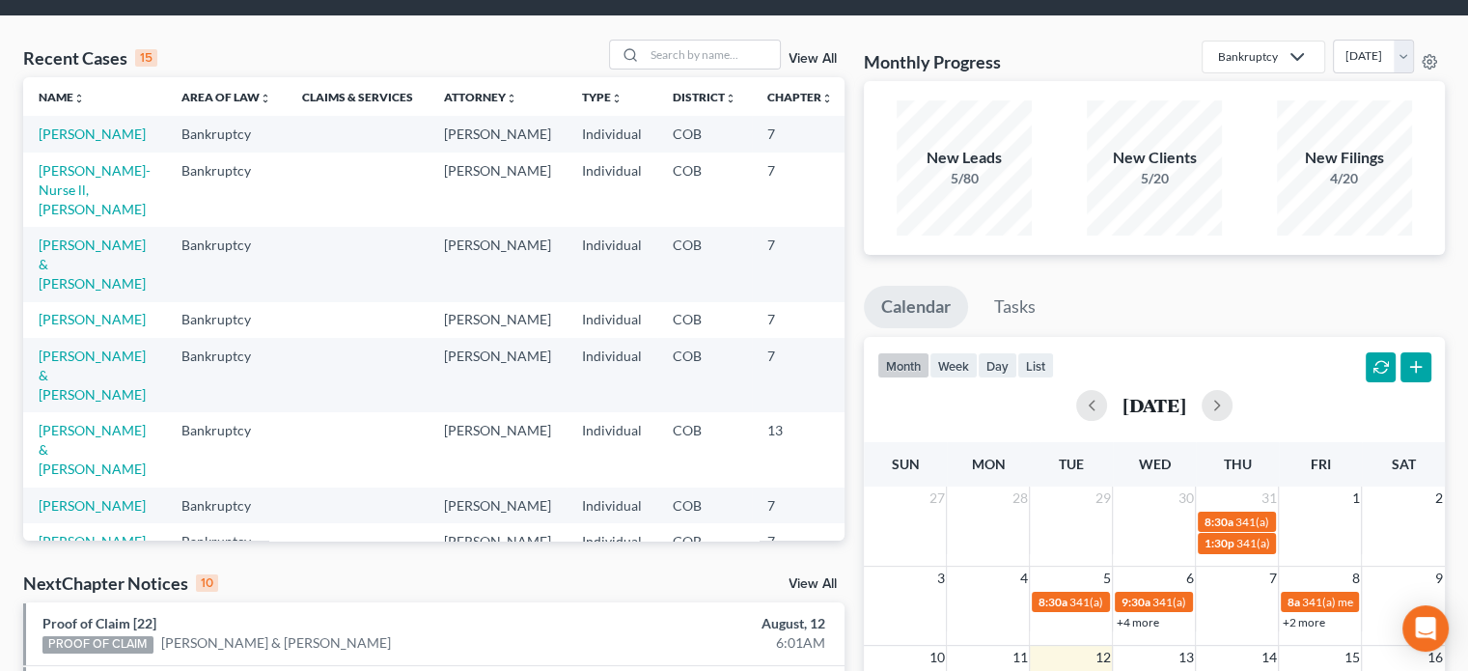
scroll to position [26, 0]
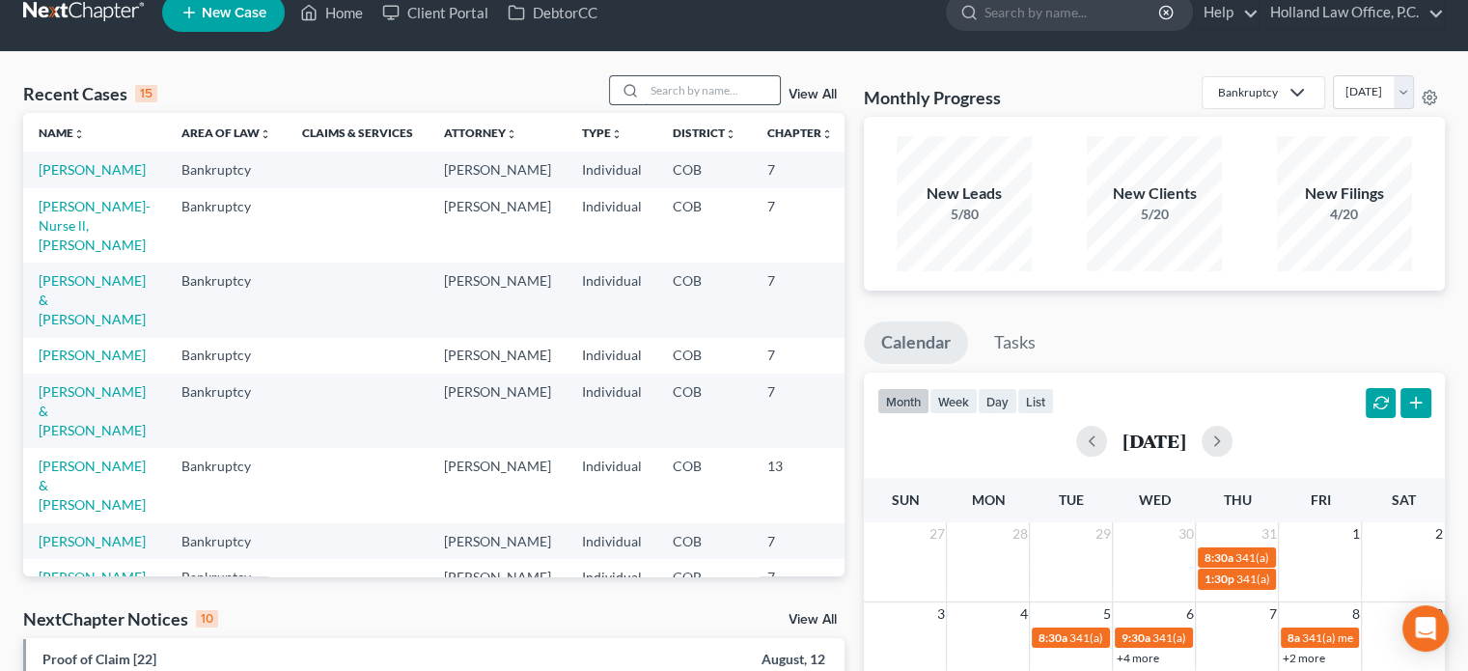
click at [685, 92] on input "search" at bounding box center [712, 90] width 135 height 28
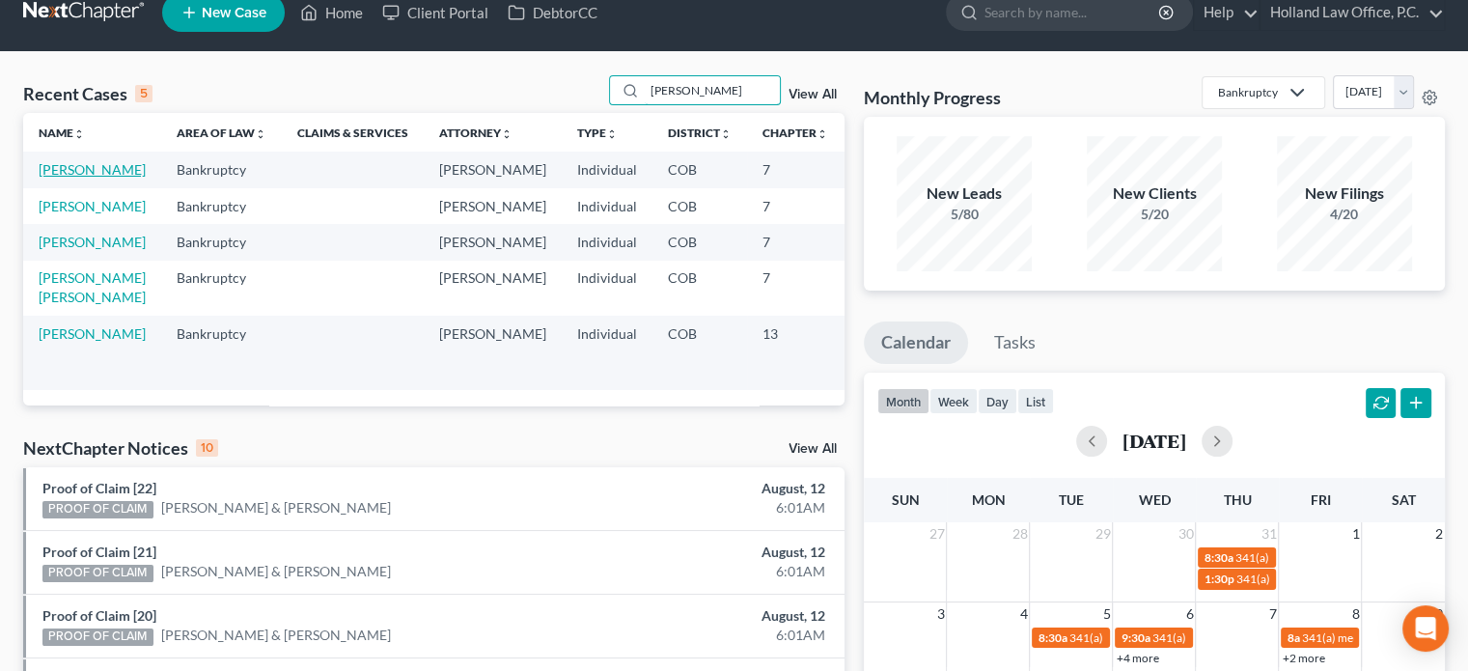
type input "[PERSON_NAME]"
click at [50, 173] on link "[PERSON_NAME]" at bounding box center [92, 169] width 107 height 16
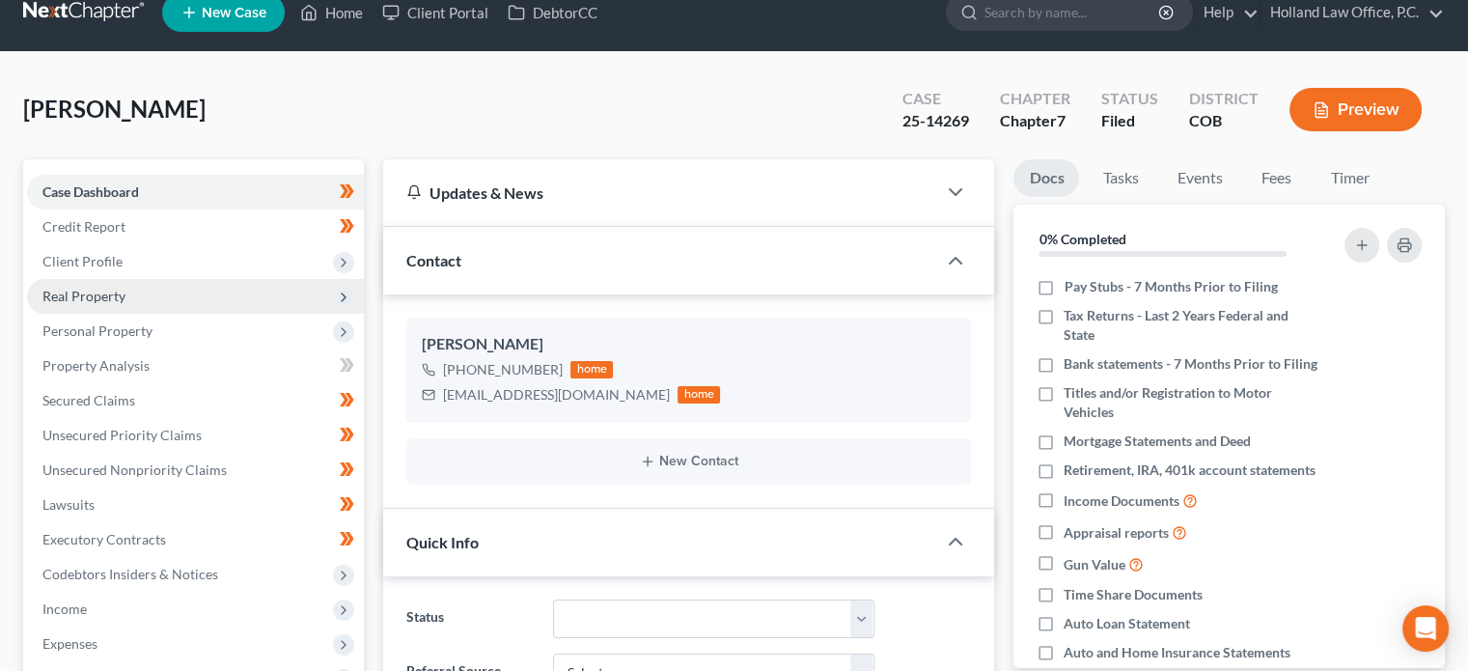
scroll to position [332, 0]
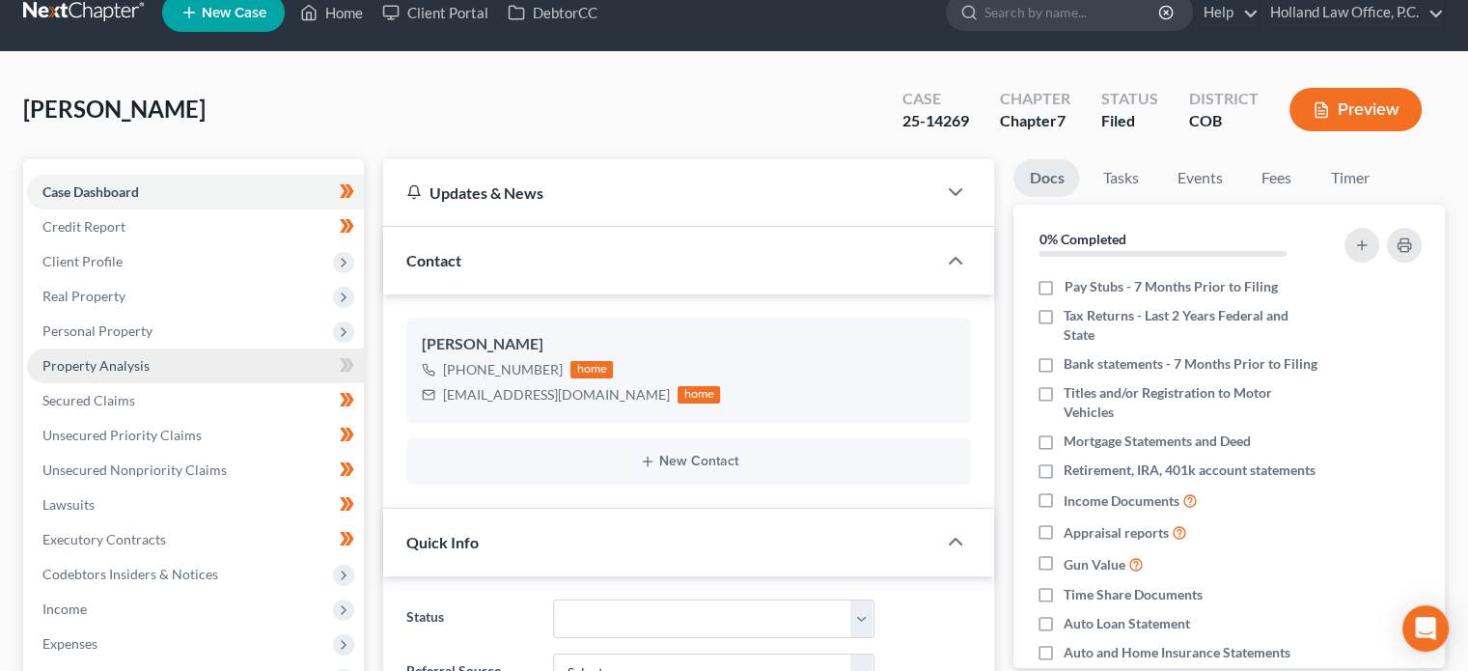
click at [91, 363] on span "Property Analysis" at bounding box center [95, 365] width 107 height 16
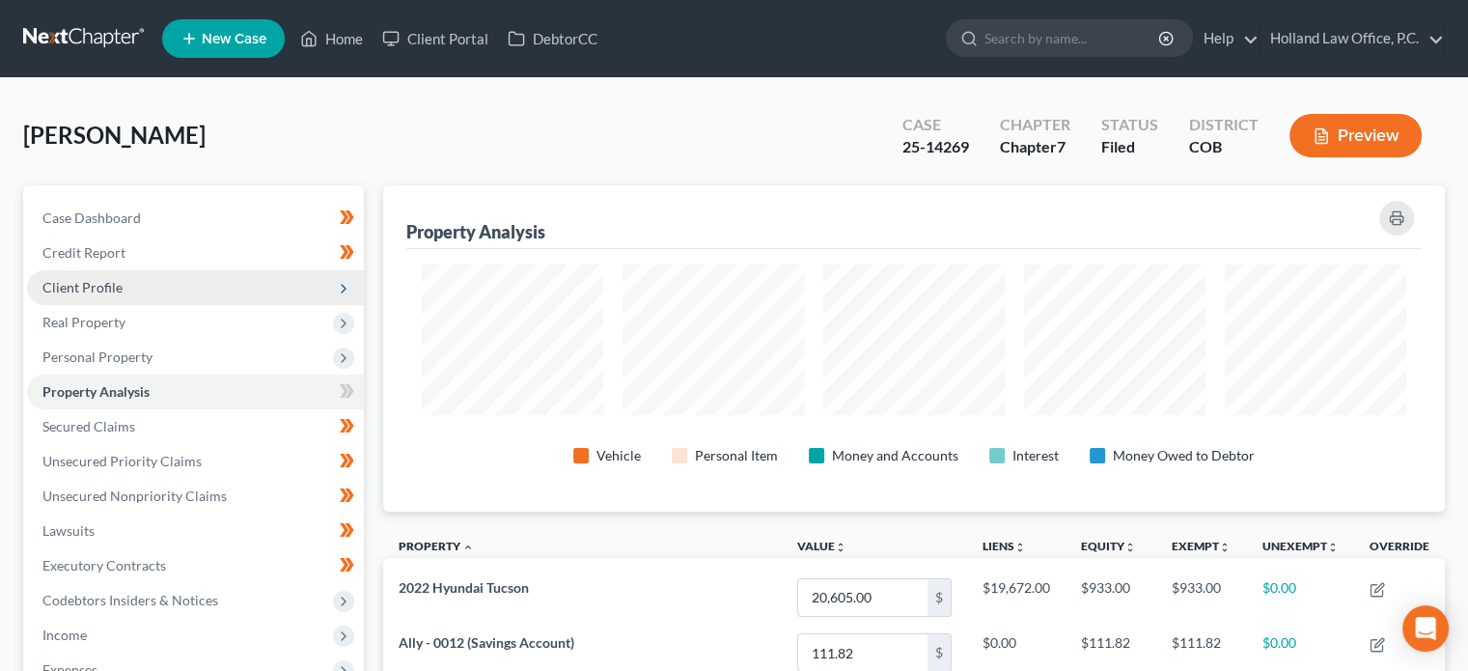
click at [136, 289] on span "Client Profile" at bounding box center [195, 287] width 337 height 35
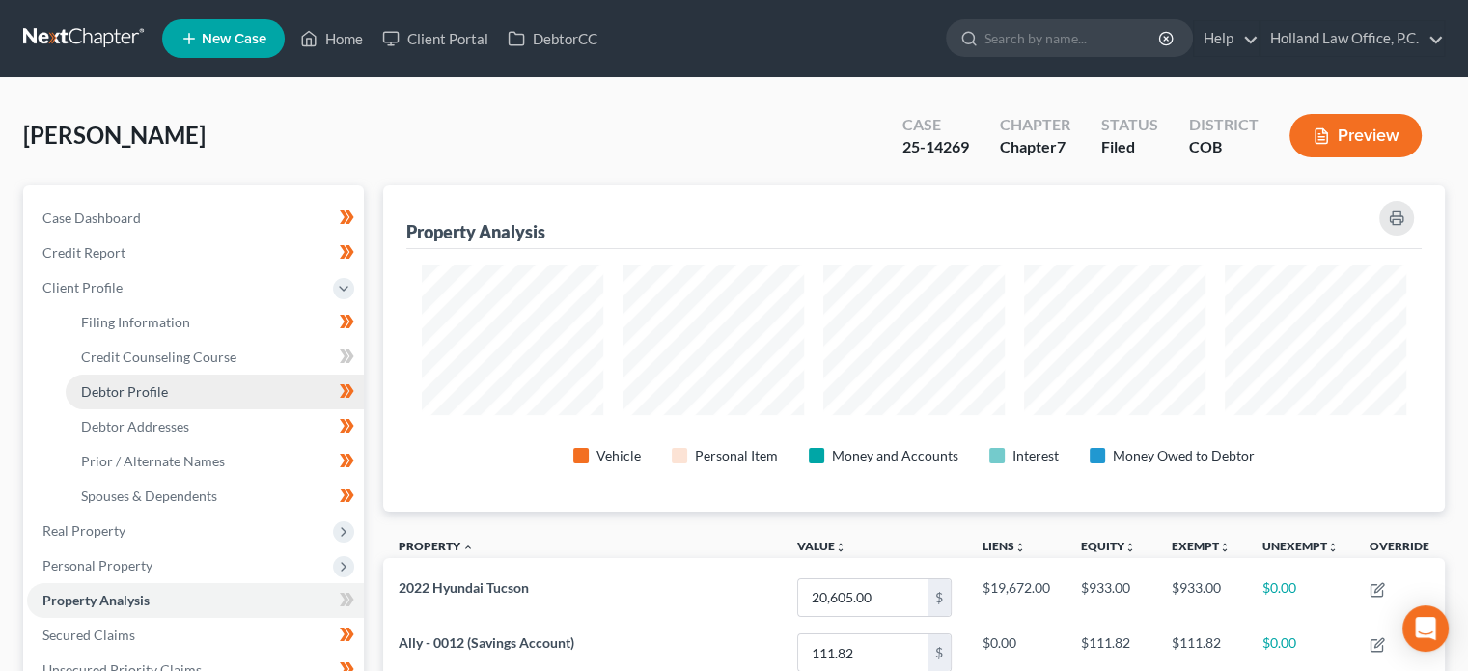
click at [128, 398] on span "Debtor Profile" at bounding box center [124, 391] width 87 height 16
select select "0"
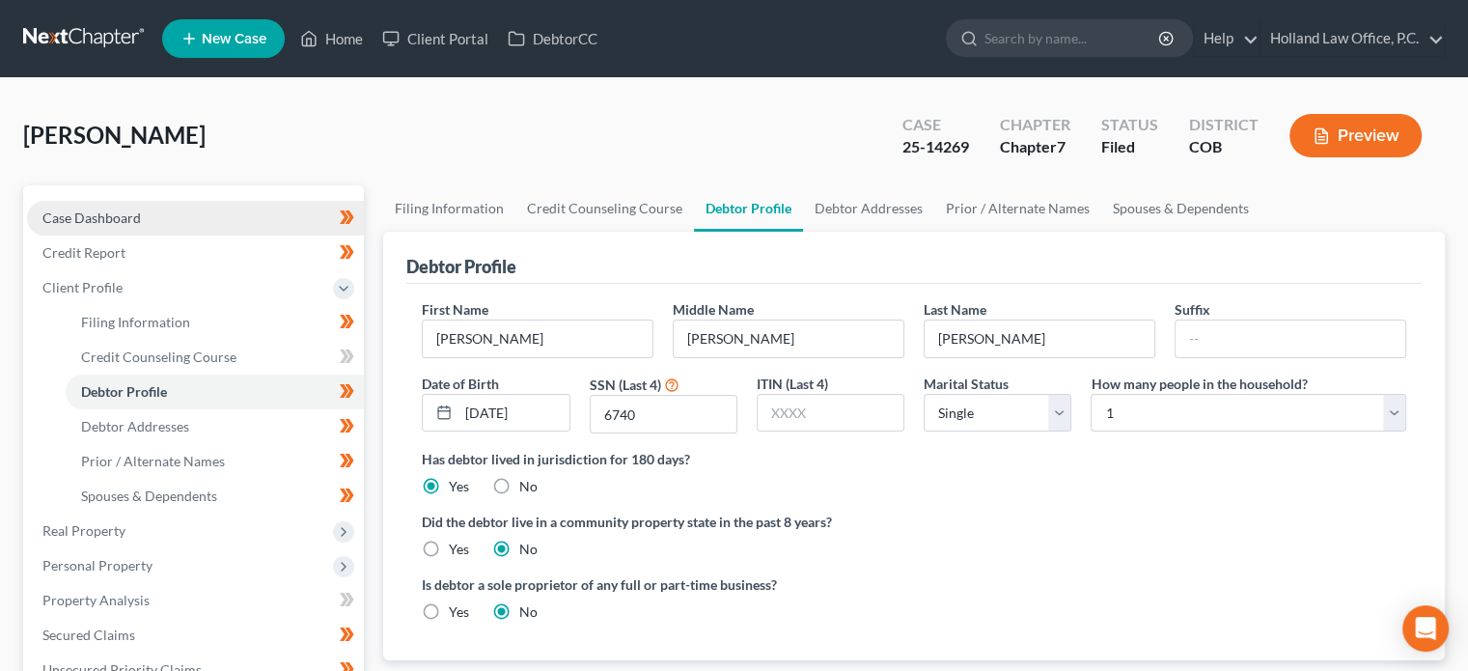
click at [122, 219] on span "Case Dashboard" at bounding box center [91, 217] width 98 height 16
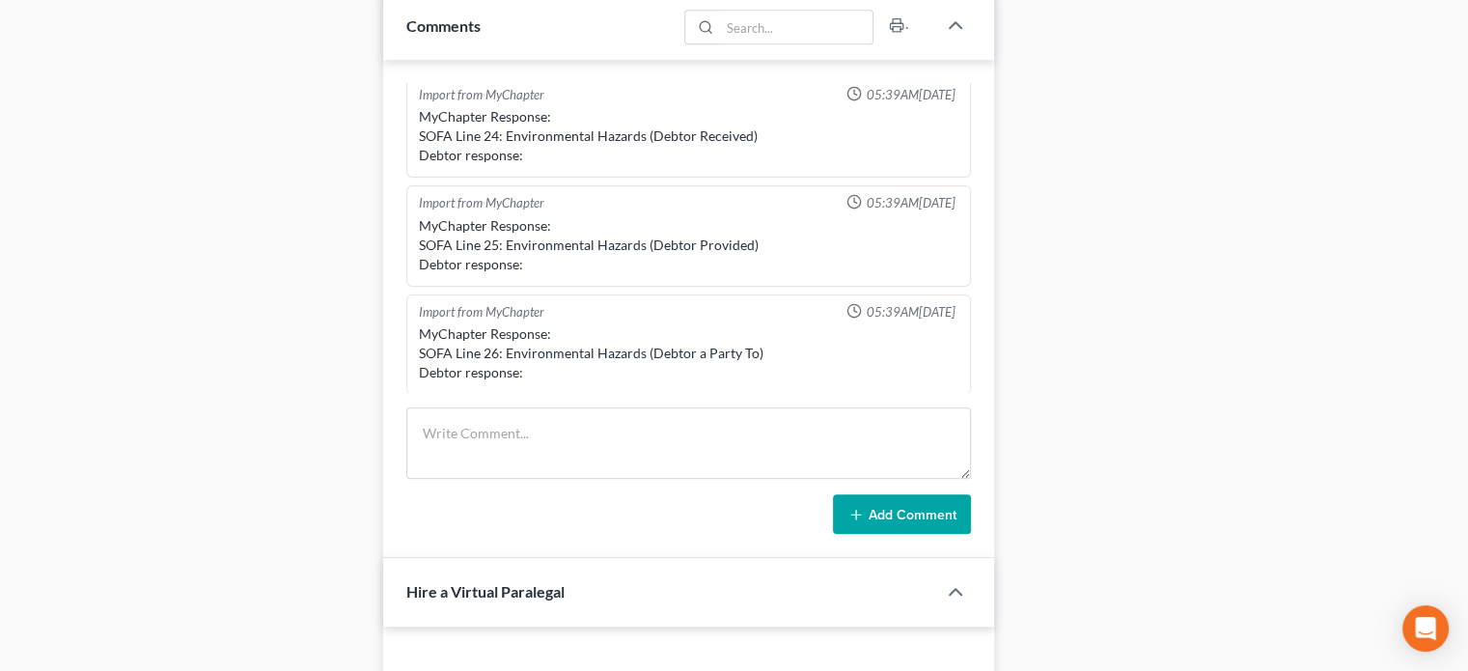
scroll to position [1825, 0]
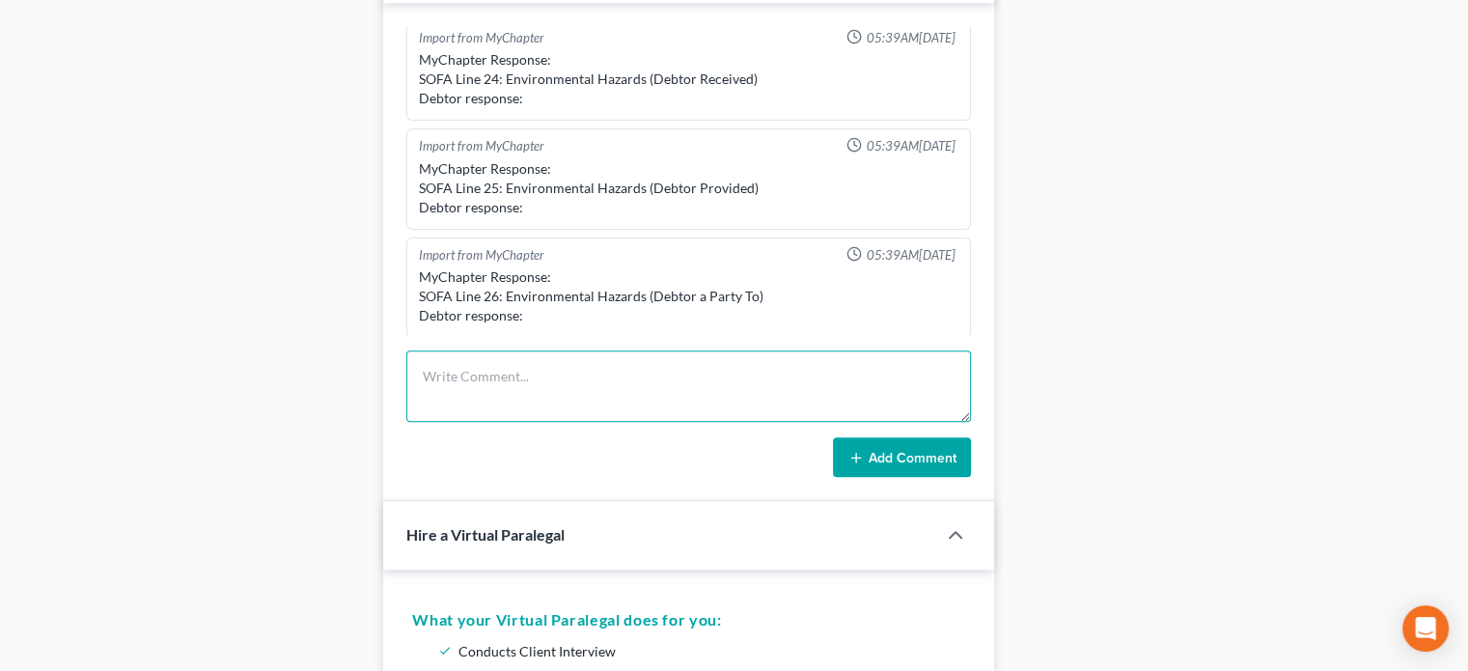
click at [494, 368] on textarea at bounding box center [688, 385] width 565 height 71
type textarea "341 Meeting - [PERSON_NAME] No issues"
click at [878, 450] on button "Add Comment" at bounding box center [902, 457] width 138 height 41
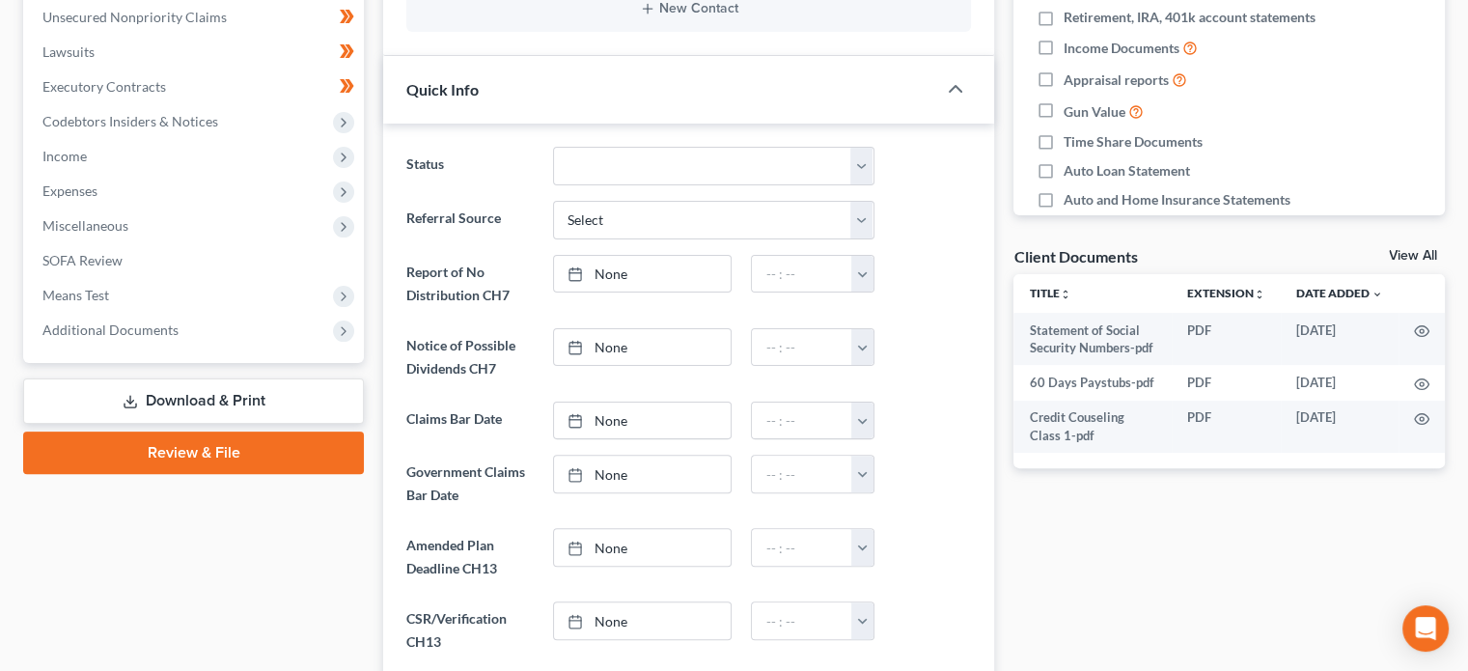
scroll to position [436, 0]
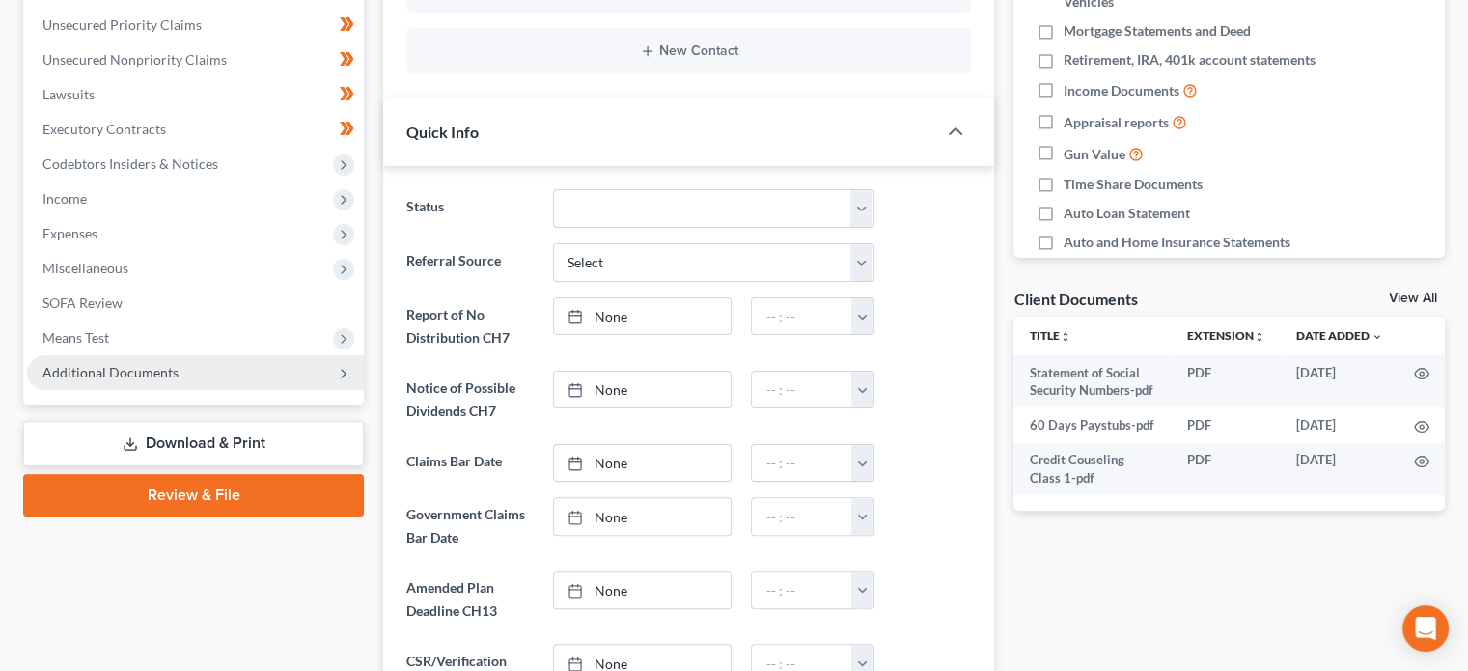
click at [112, 369] on span "Additional Documents" at bounding box center [110, 372] width 136 height 16
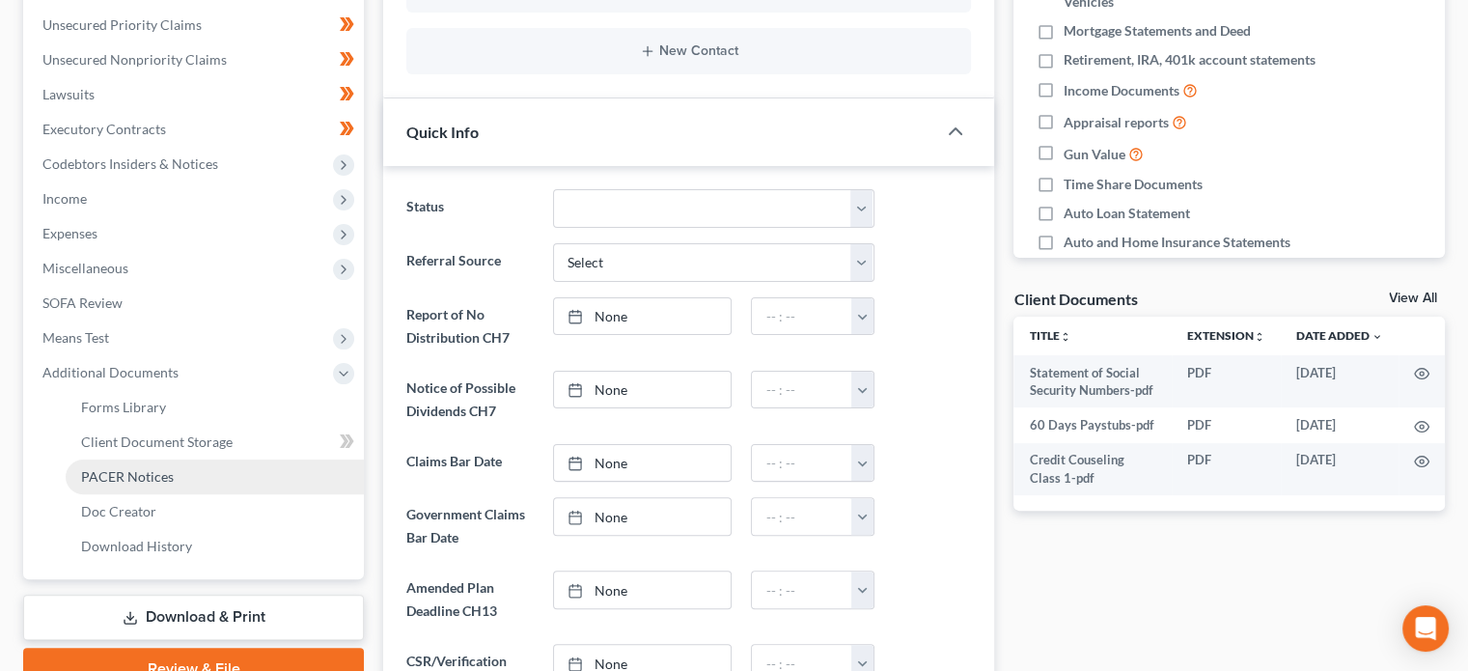
click at [161, 463] on link "PACER Notices" at bounding box center [215, 476] width 298 height 35
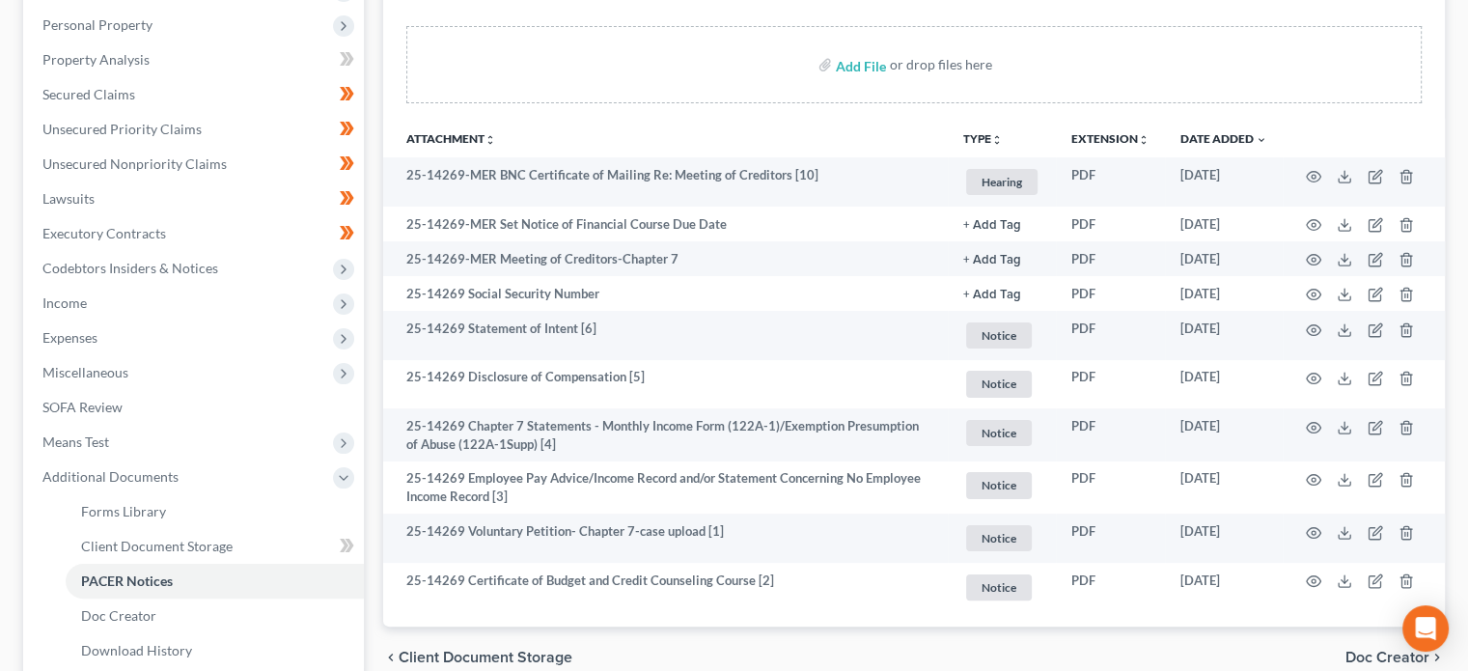
scroll to position [334, 0]
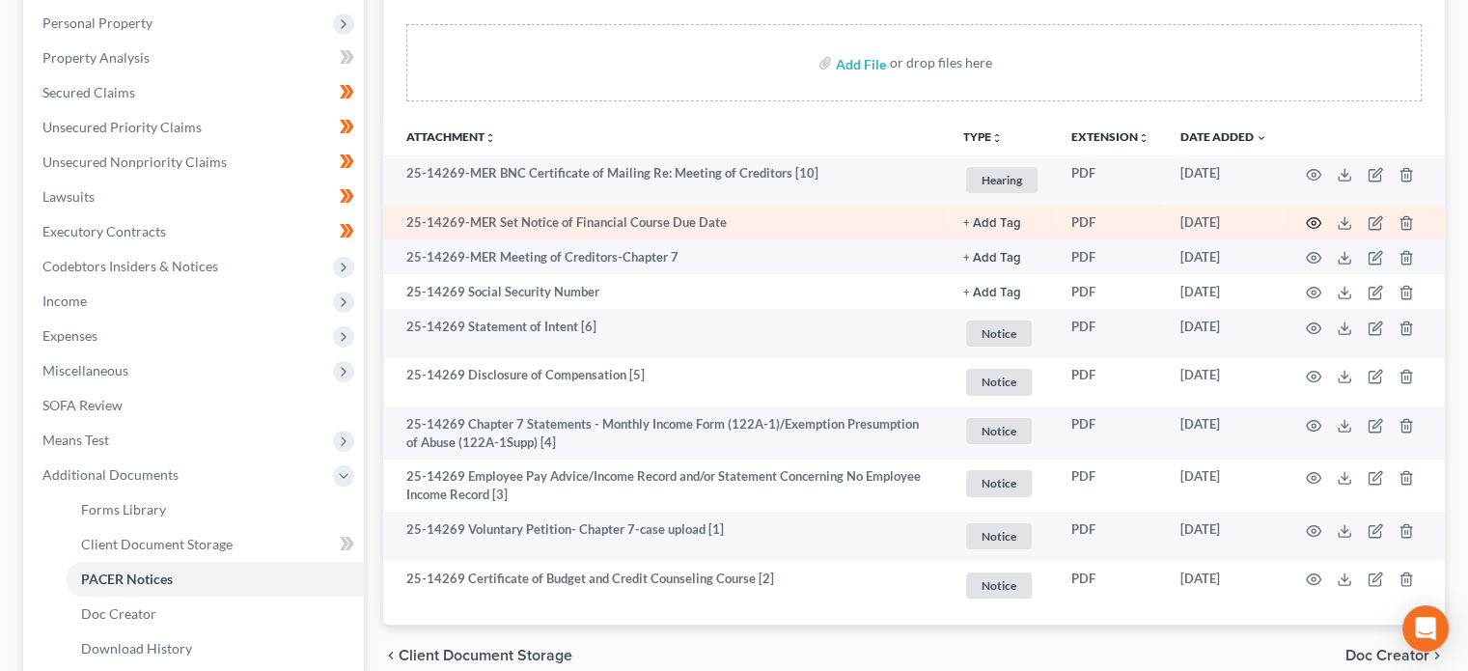
click at [1311, 218] on icon "button" at bounding box center [1313, 222] width 15 height 15
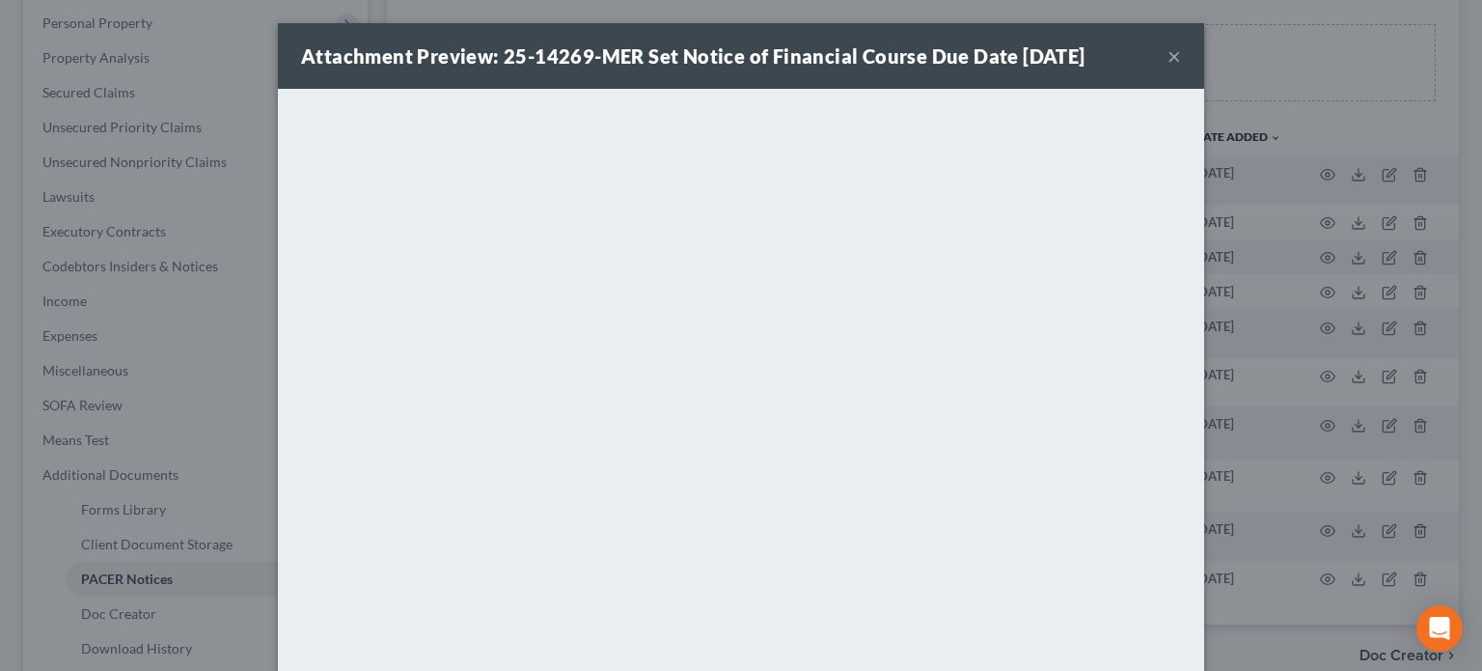
click at [1170, 61] on button "×" at bounding box center [1175, 55] width 14 height 23
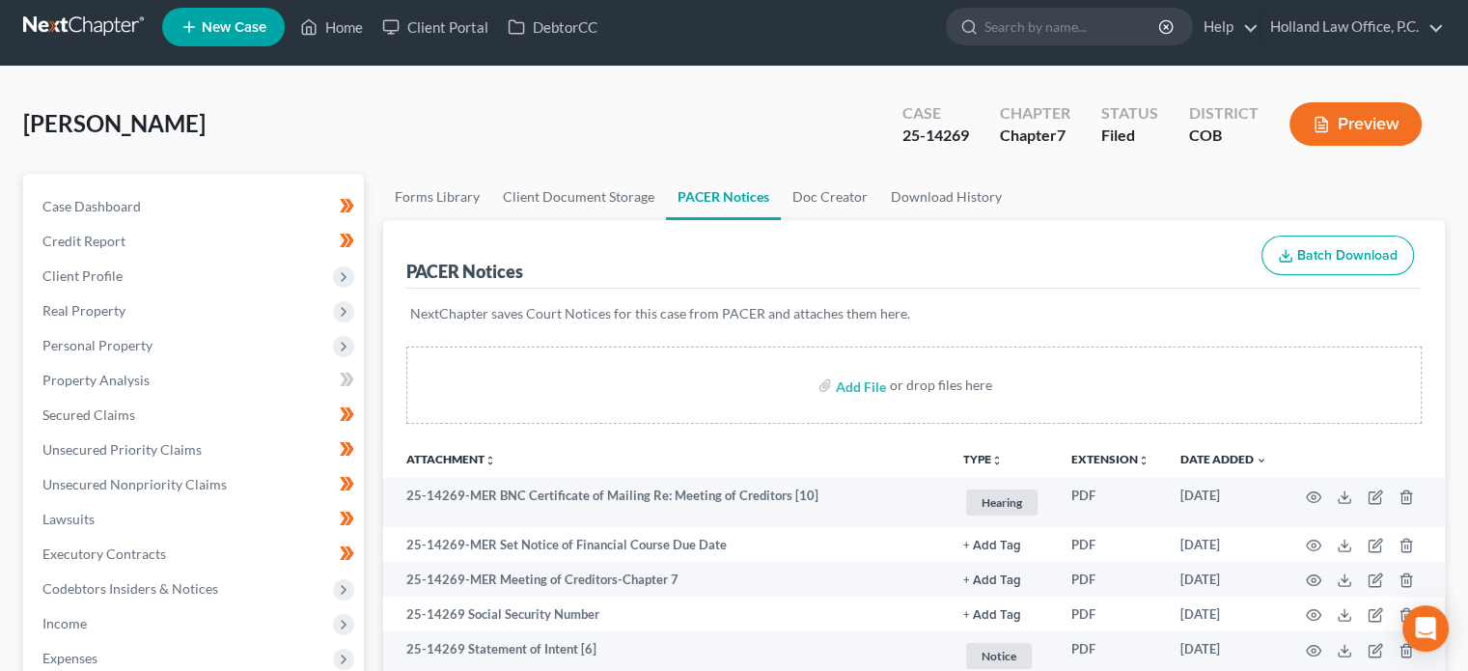
scroll to position [0, 0]
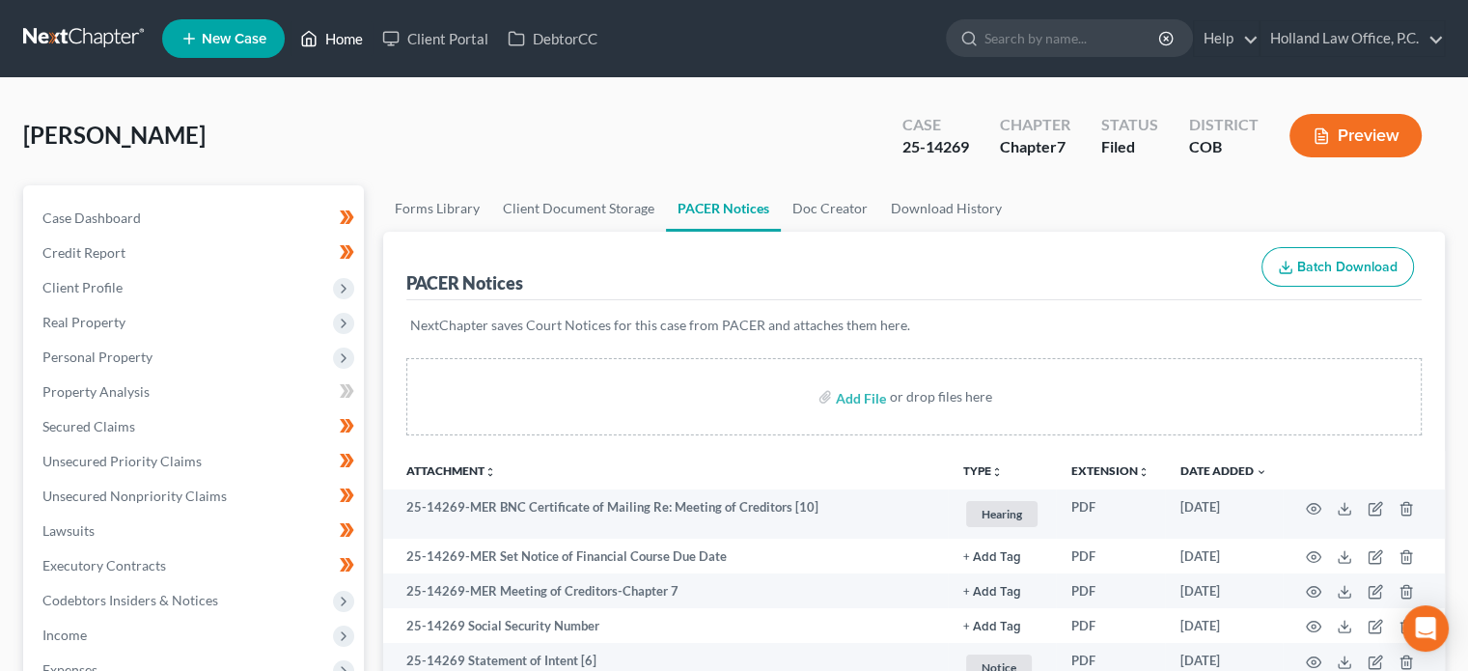
click at [354, 41] on link "Home" at bounding box center [332, 38] width 82 height 35
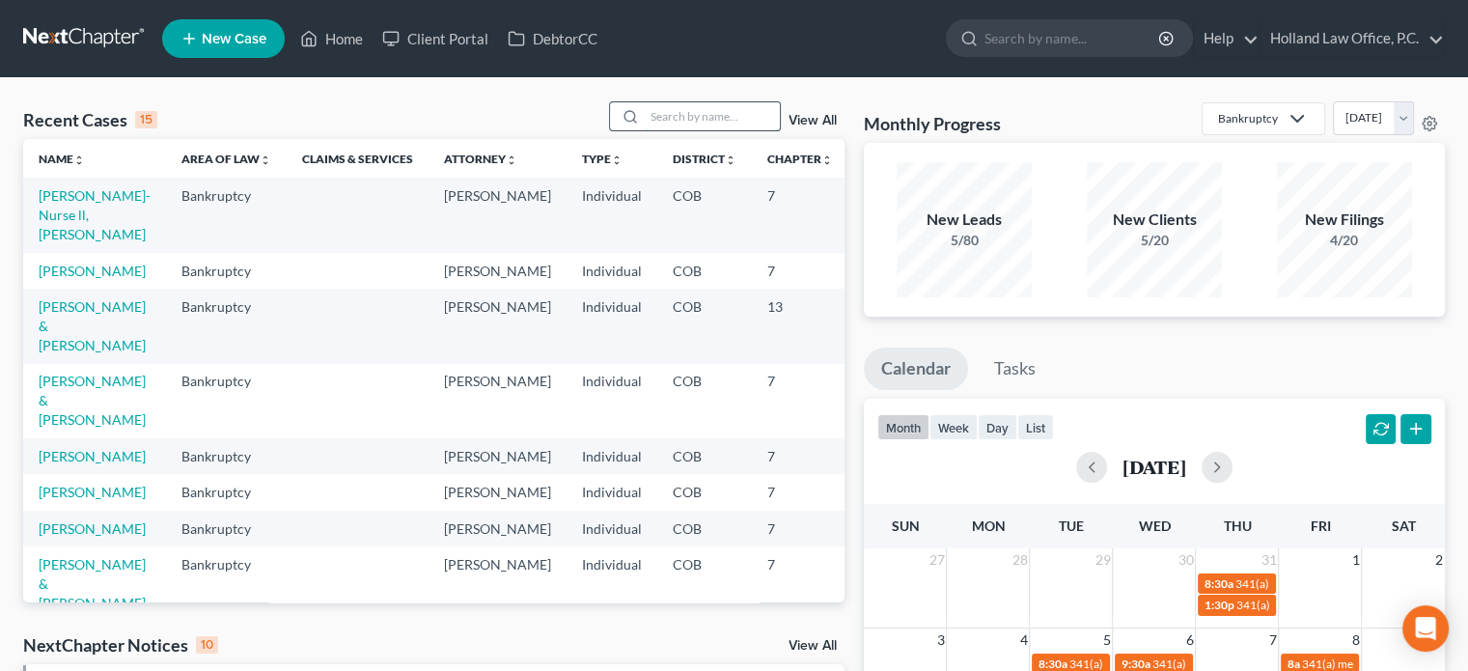
click at [695, 108] on input "search" at bounding box center [712, 116] width 135 height 28
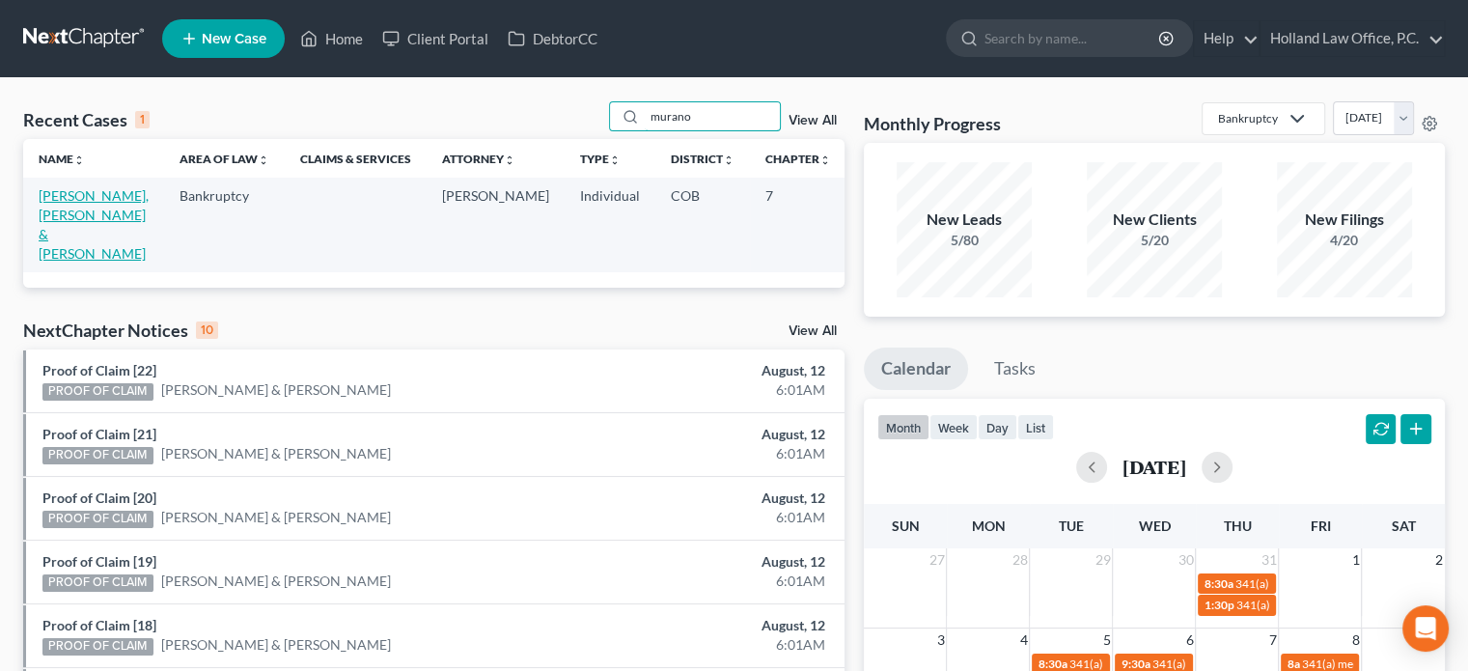
type input "murano"
click at [49, 208] on link "[PERSON_NAME], [PERSON_NAME] & [PERSON_NAME]" at bounding box center [94, 224] width 110 height 74
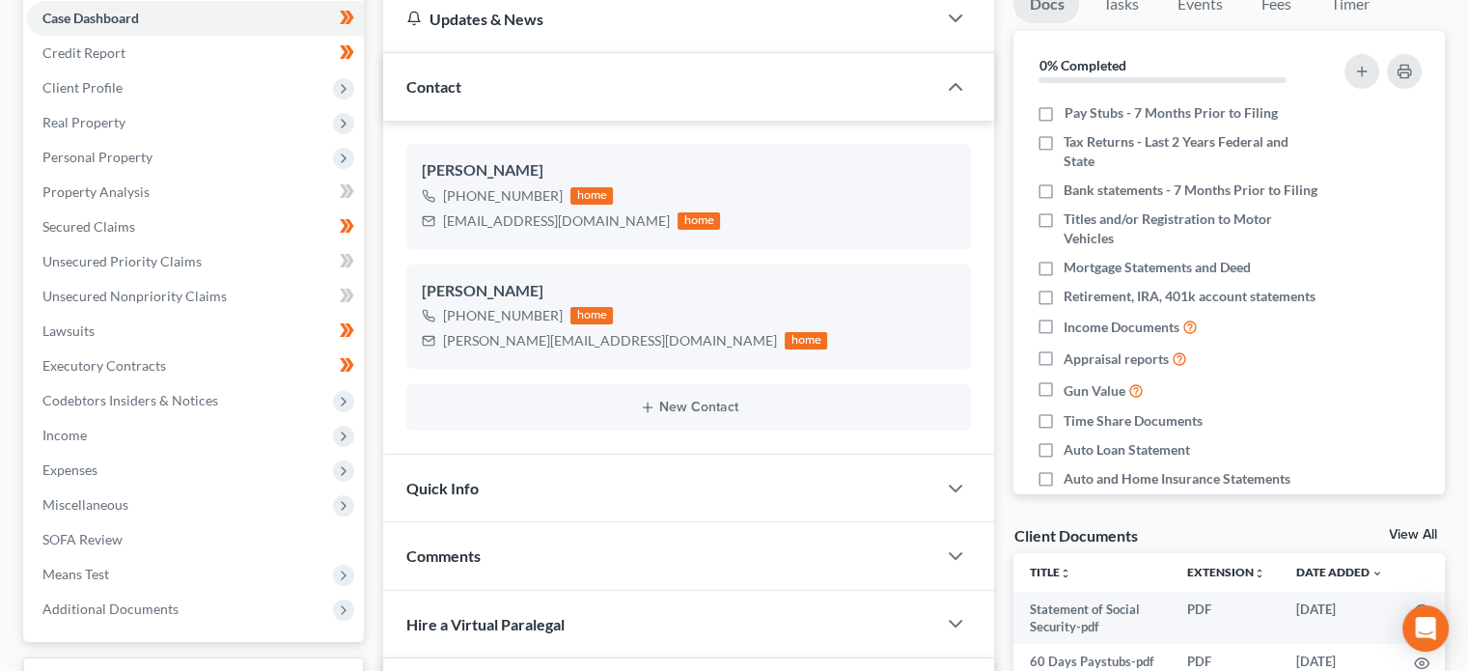
scroll to position [205, 0]
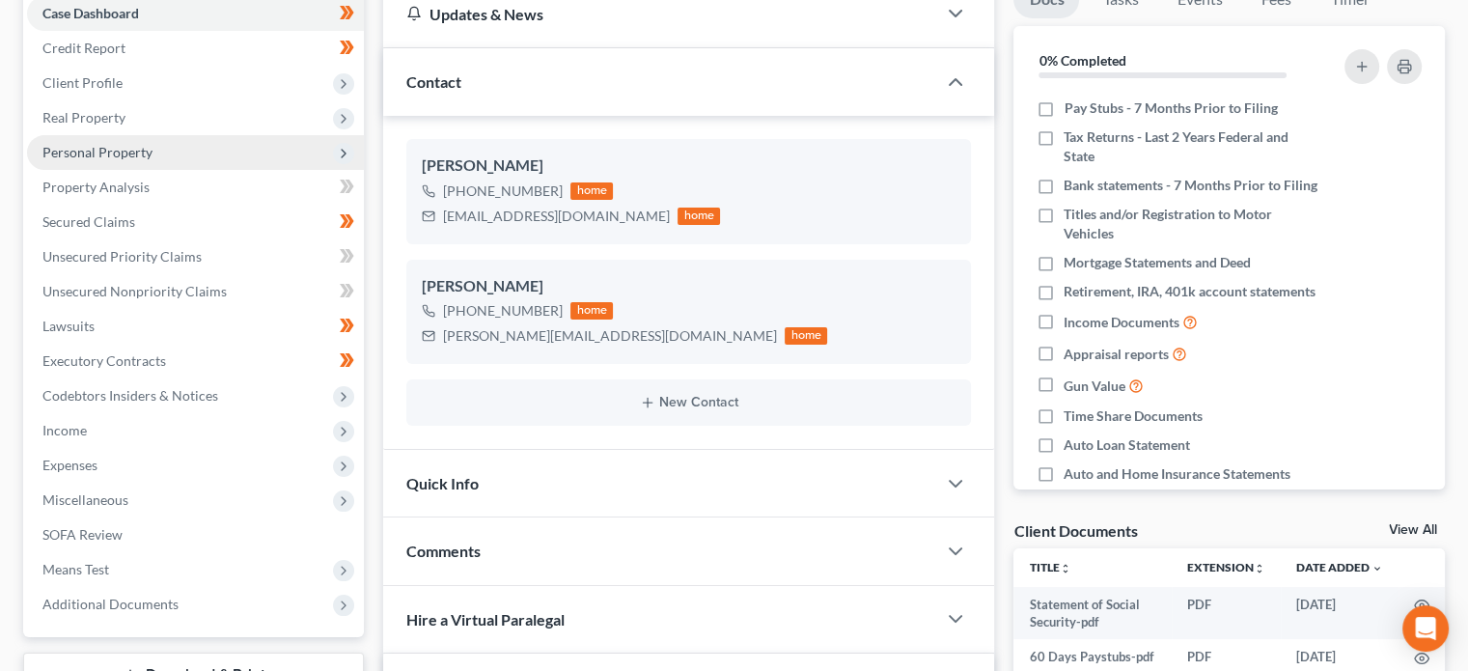
click at [93, 153] on span "Personal Property" at bounding box center [97, 152] width 110 height 16
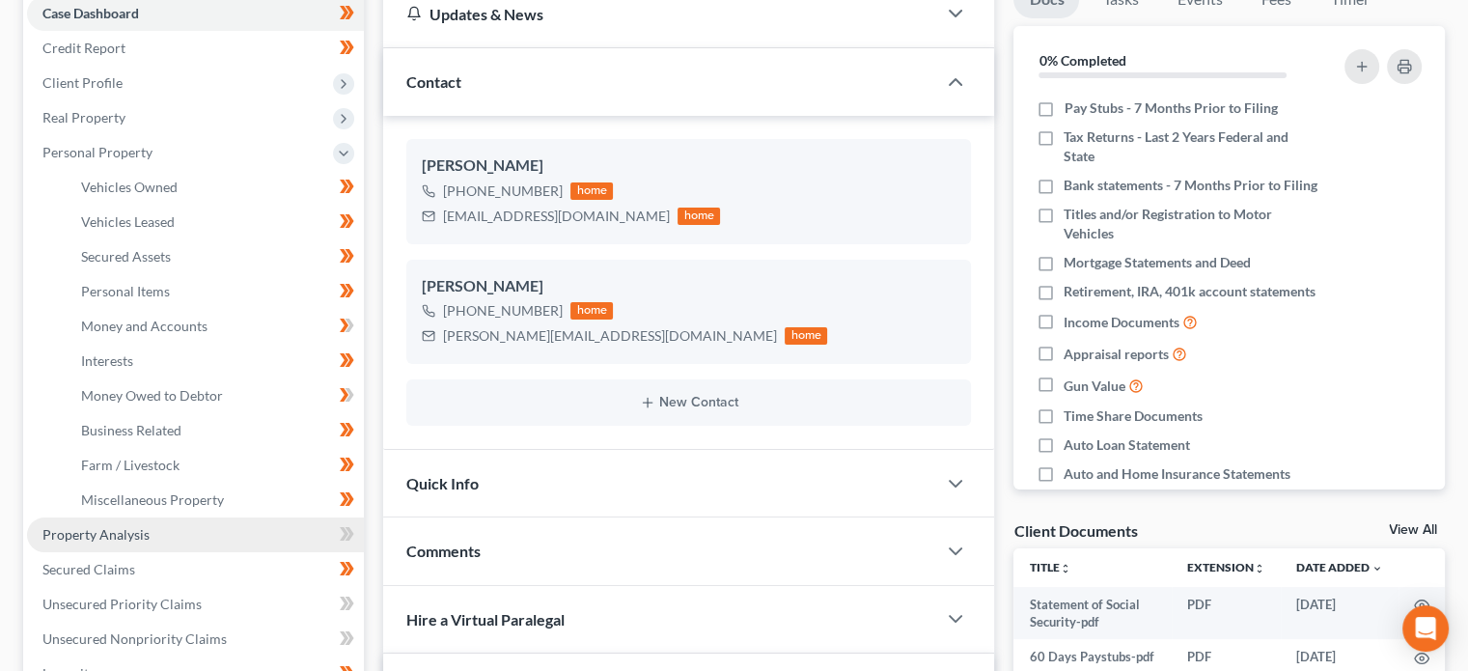
click at [89, 532] on span "Property Analysis" at bounding box center [95, 534] width 107 height 16
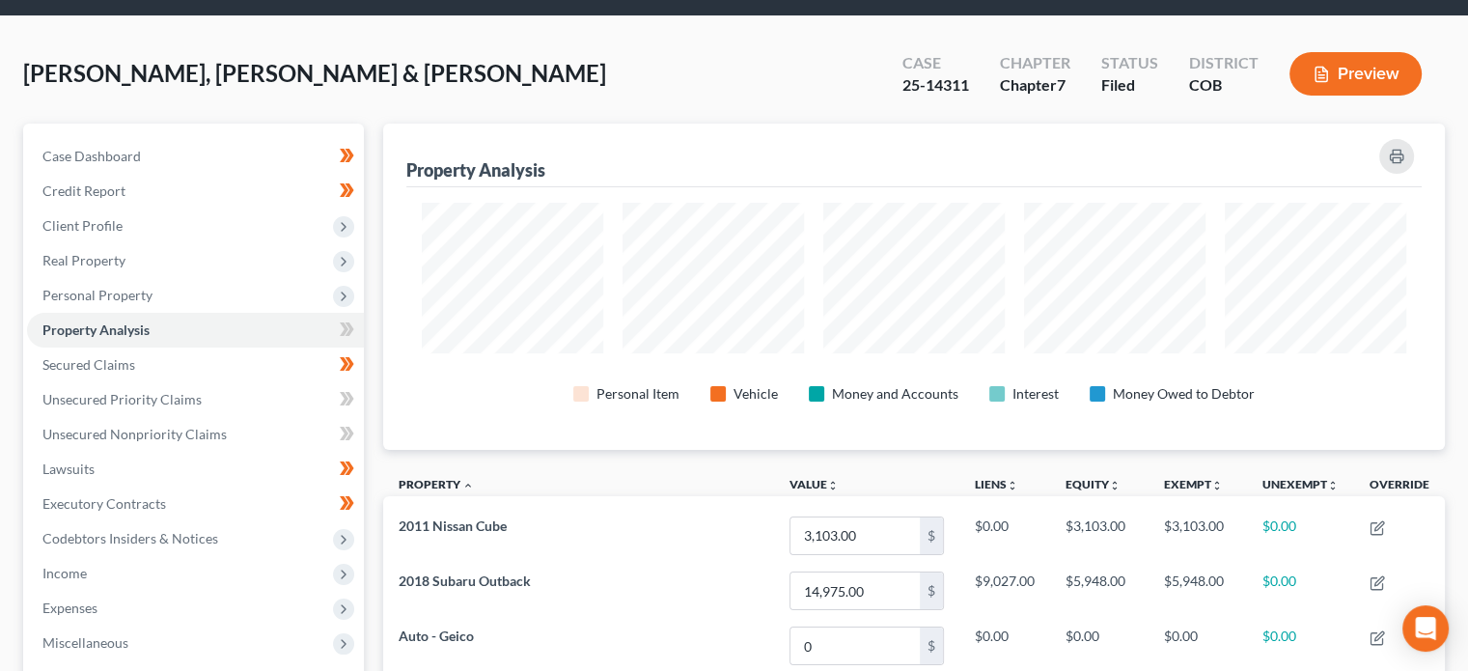
scroll to position [32, 0]
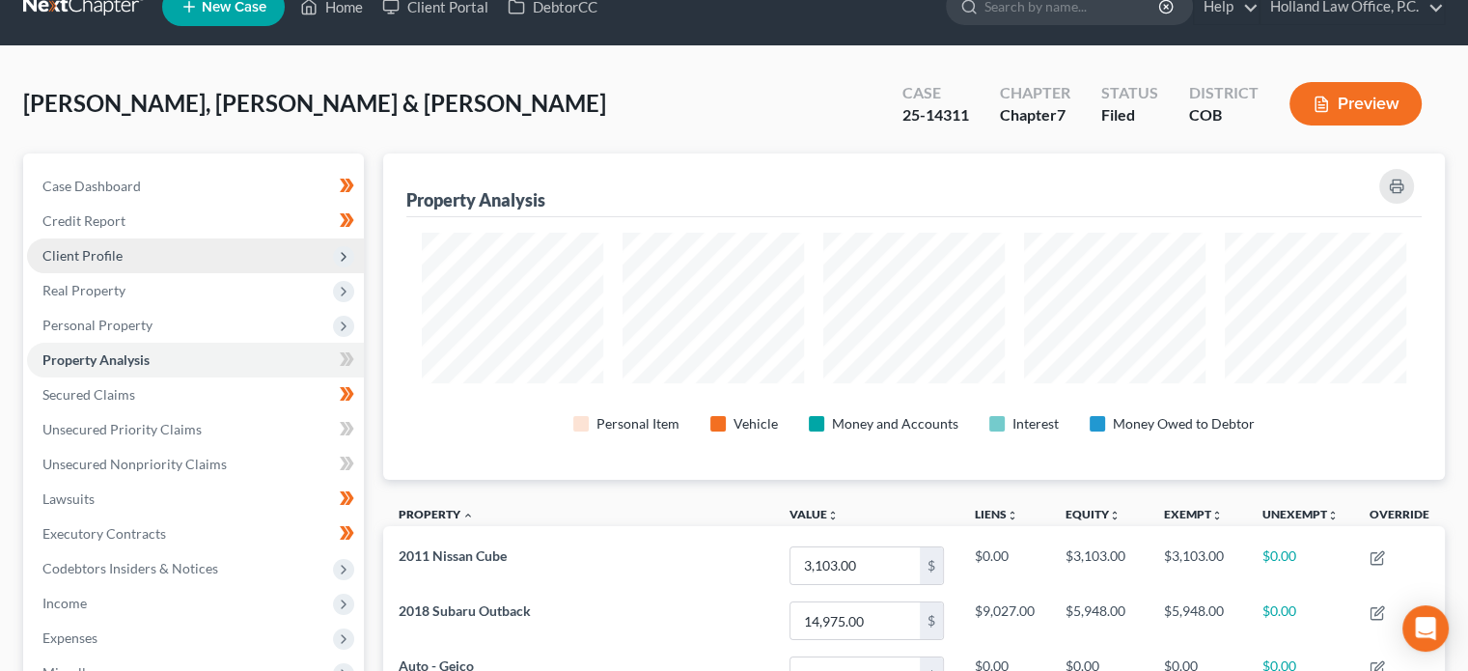
click at [79, 260] on span "Client Profile" at bounding box center [82, 255] width 80 height 16
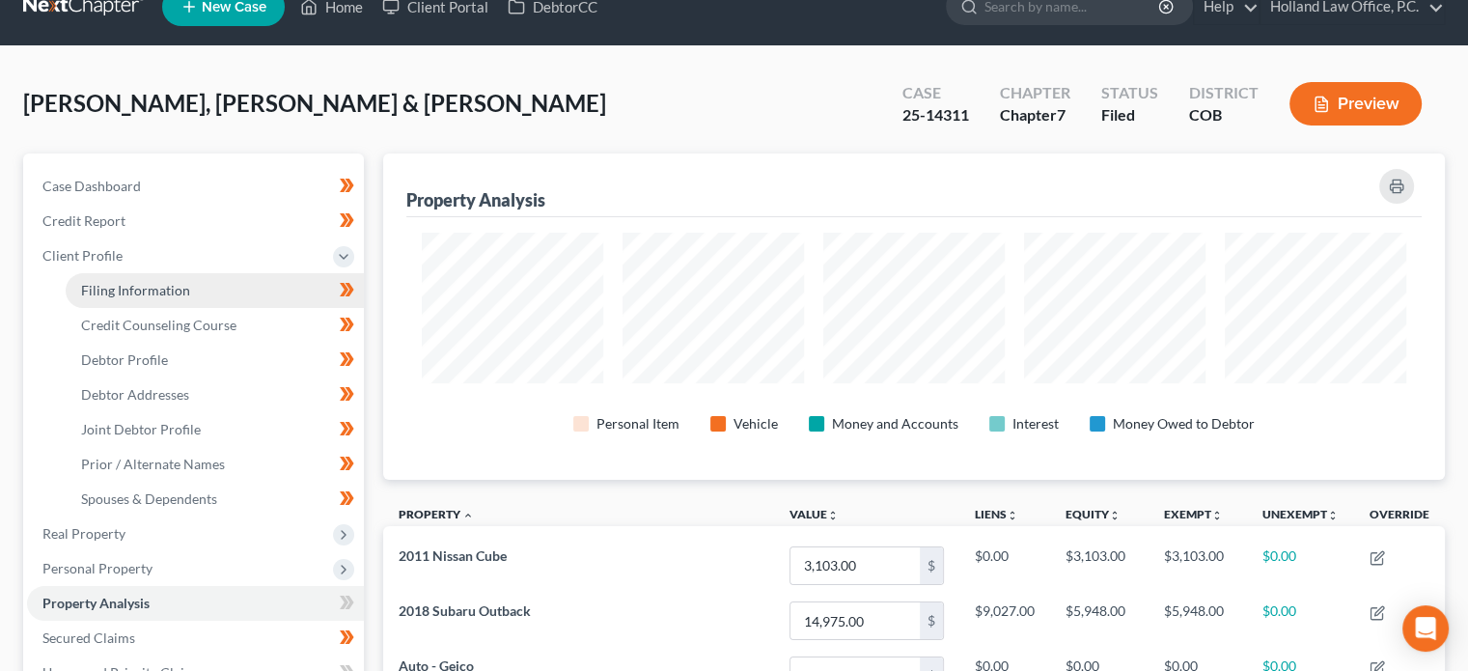
click at [149, 294] on span "Filing Information" at bounding box center [135, 290] width 109 height 16
select select "1"
select select "0"
select select "5"
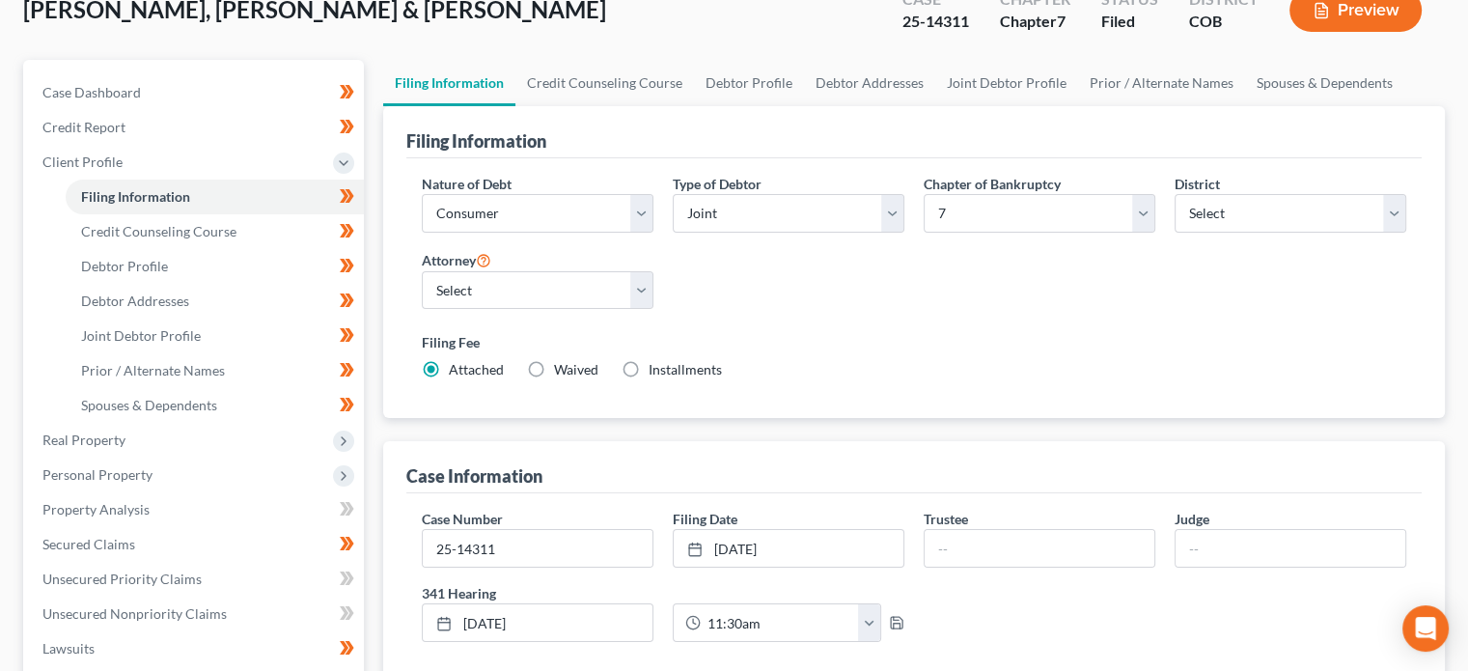
scroll to position [118, 0]
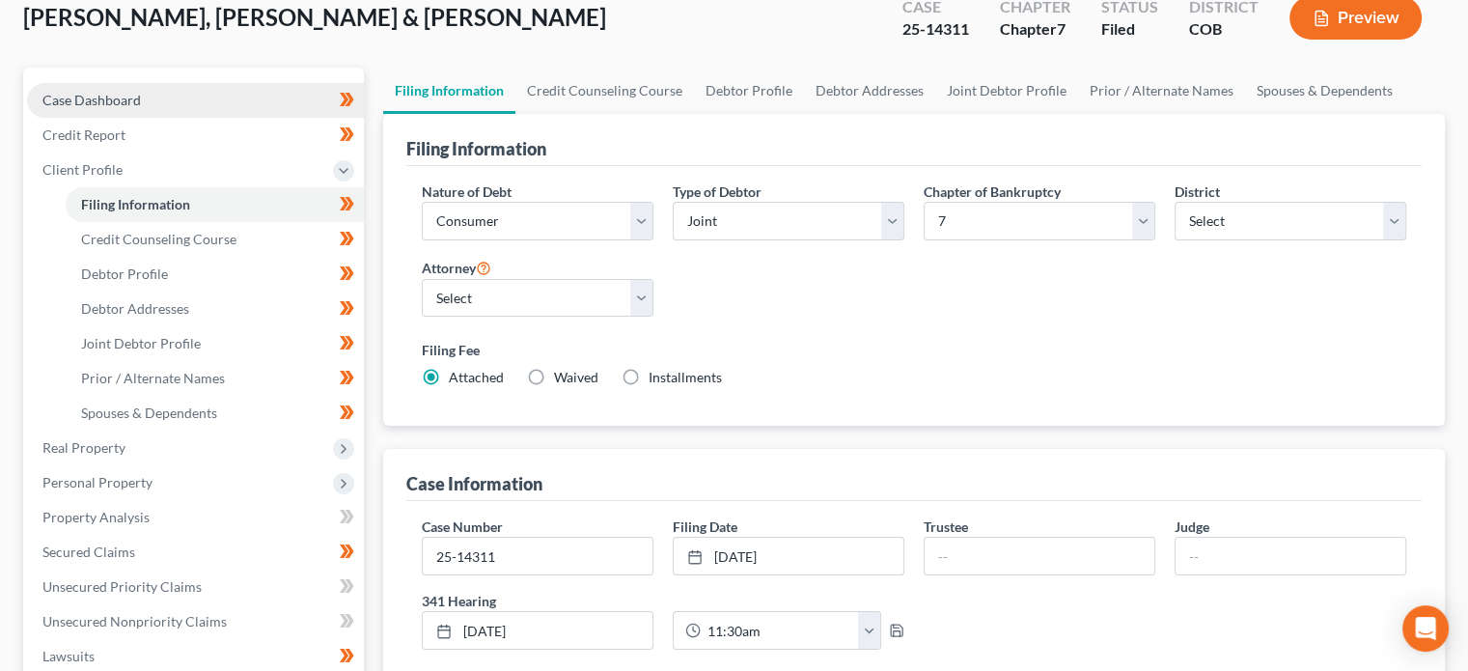
click at [97, 103] on span "Case Dashboard" at bounding box center [91, 100] width 98 height 16
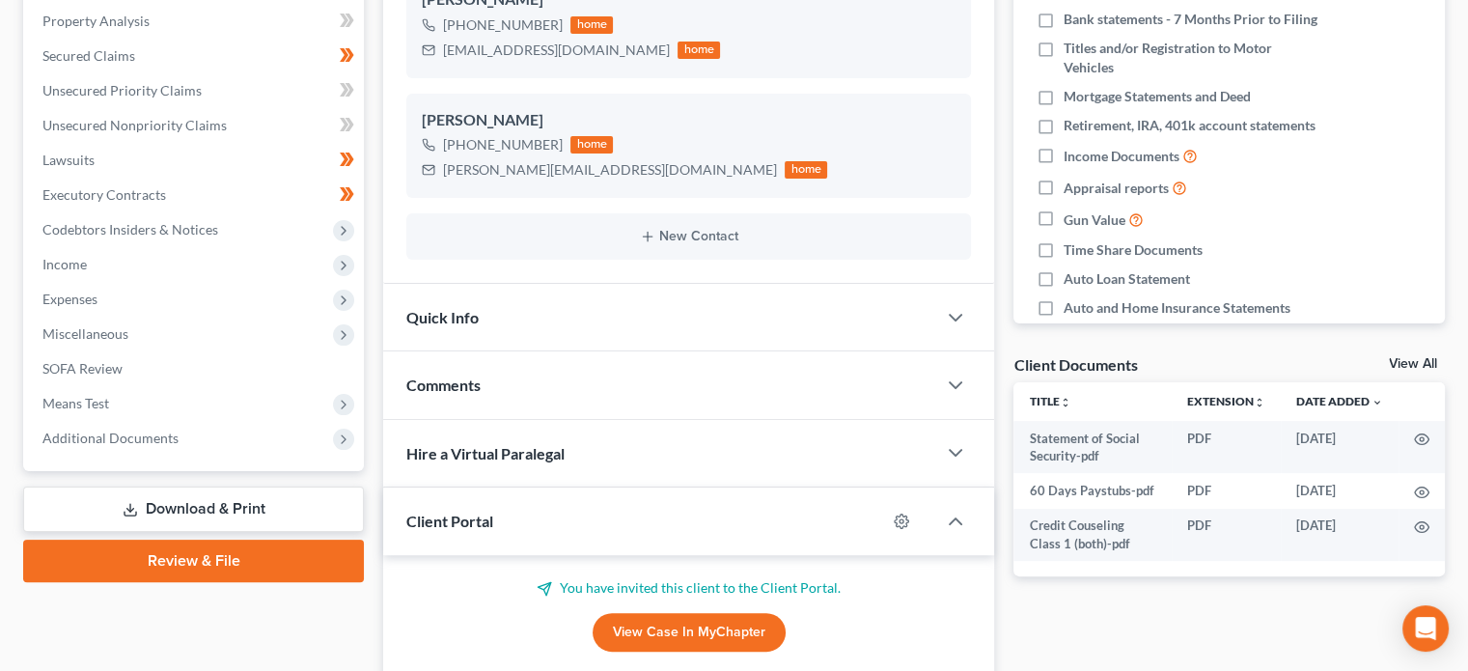
scroll to position [374, 0]
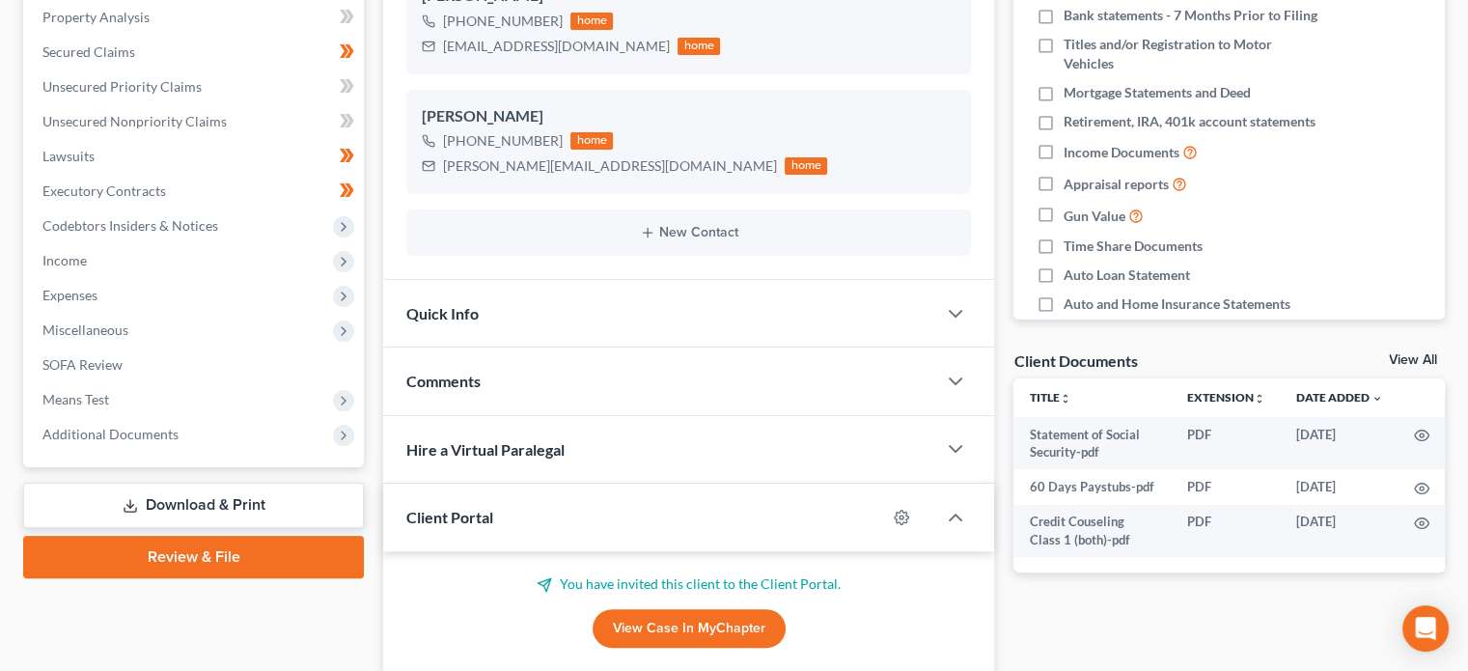
click at [458, 375] on span "Comments" at bounding box center [443, 381] width 74 height 18
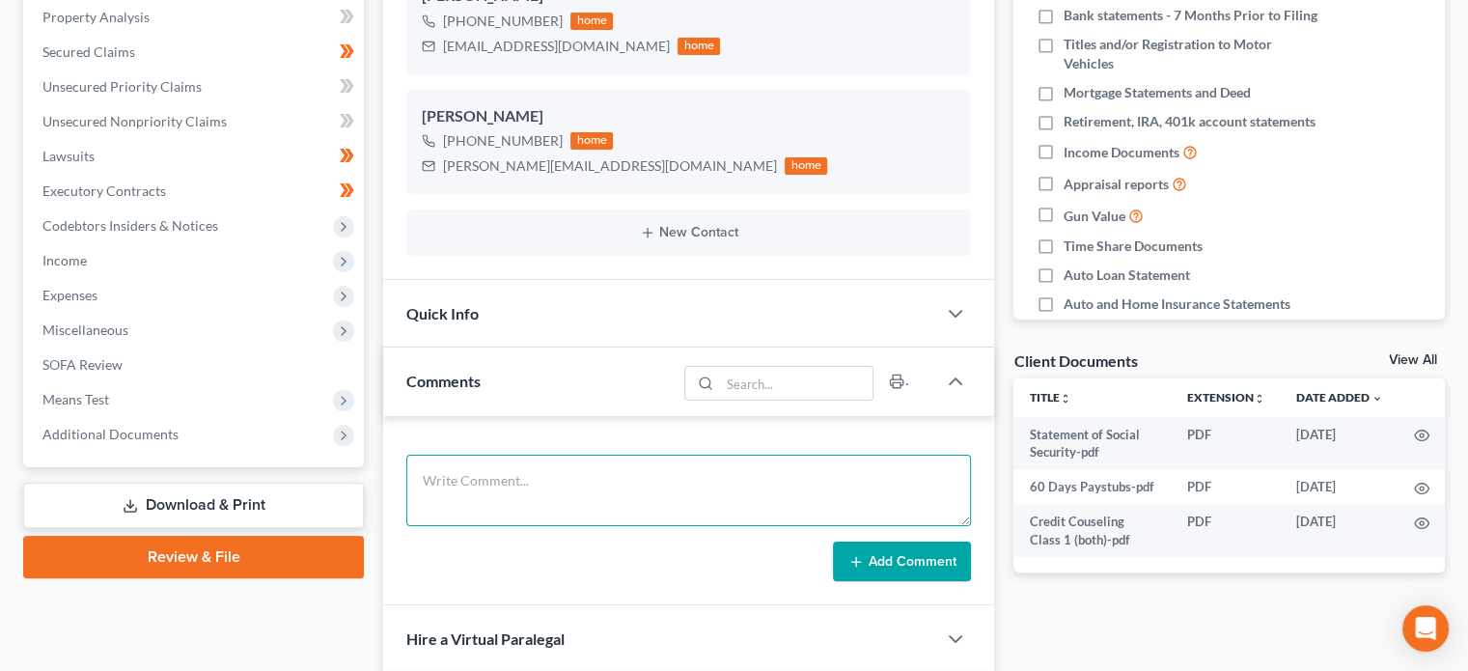
click at [498, 473] on textarea at bounding box center [688, 490] width 565 height 71
type textarea "341 Meeting - [PERSON_NAME] No issues."
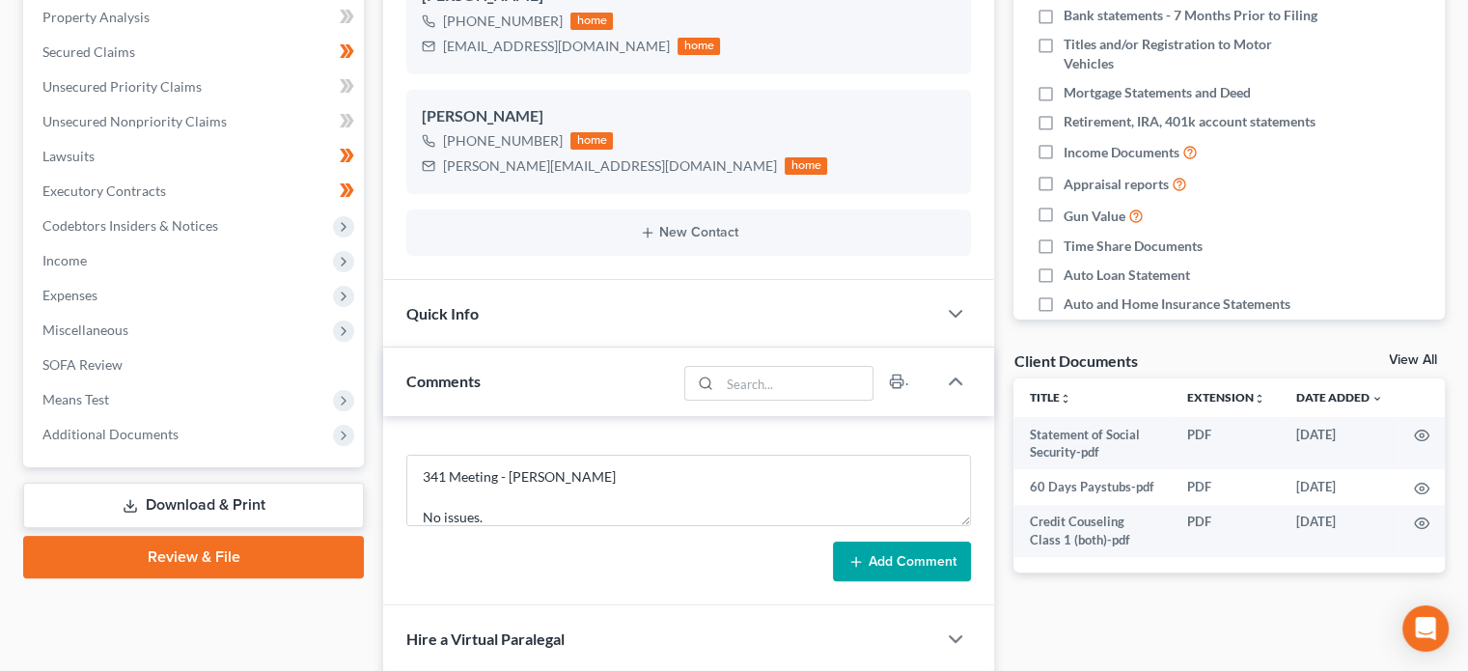
click at [881, 556] on button "Add Comment" at bounding box center [902, 561] width 138 height 41
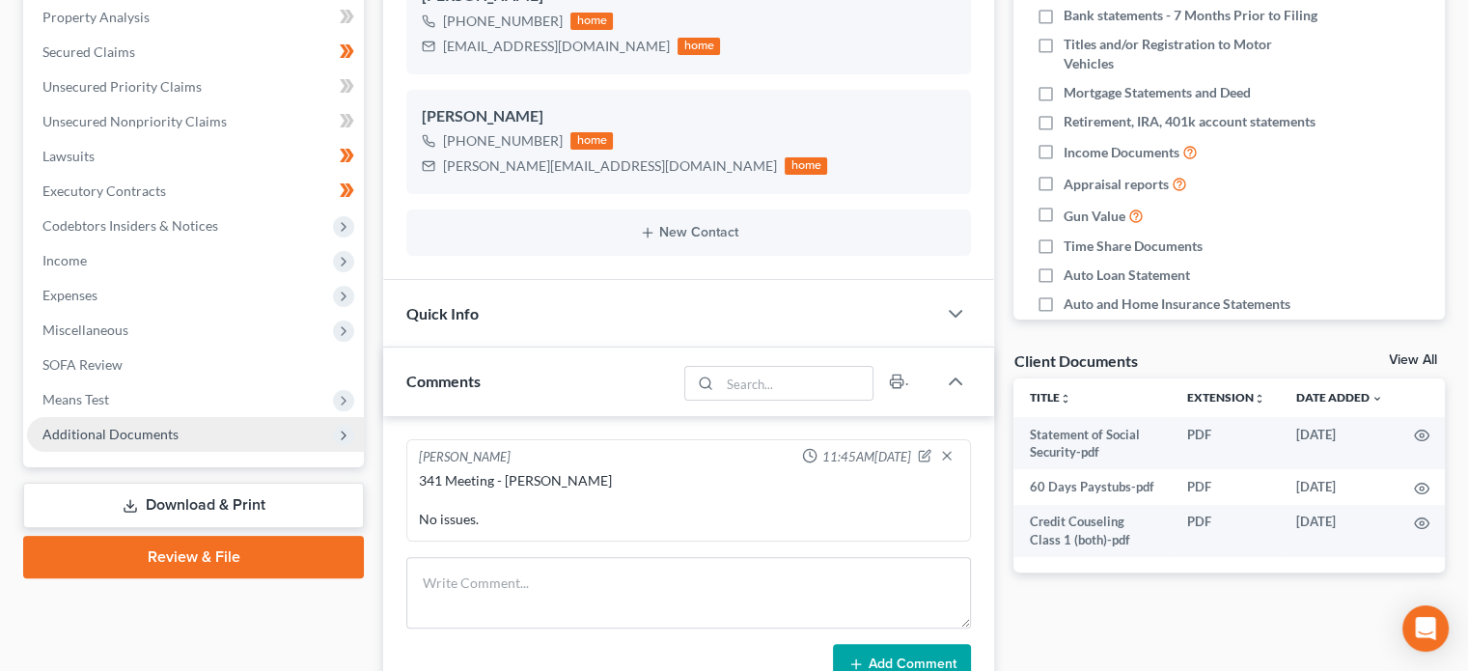
click at [113, 435] on span "Additional Documents" at bounding box center [110, 434] width 136 height 16
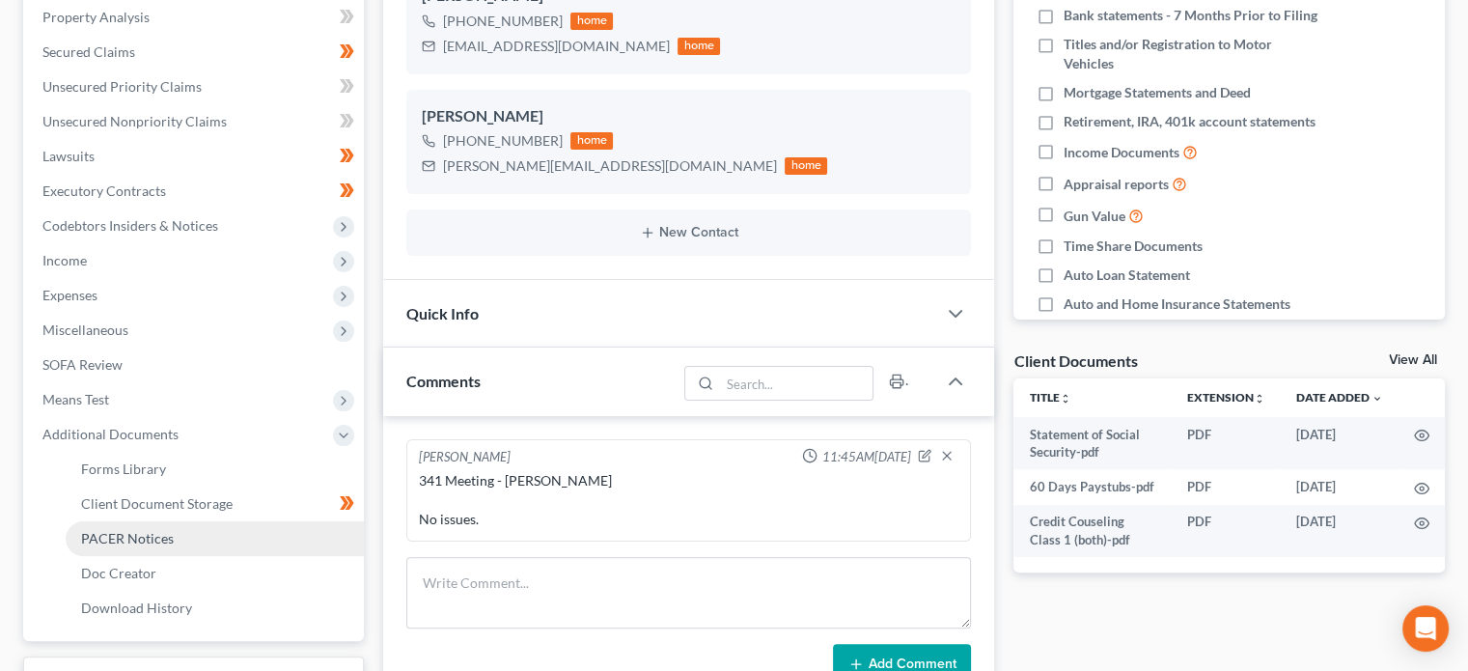
click at [127, 547] on link "PACER Notices" at bounding box center [215, 538] width 298 height 35
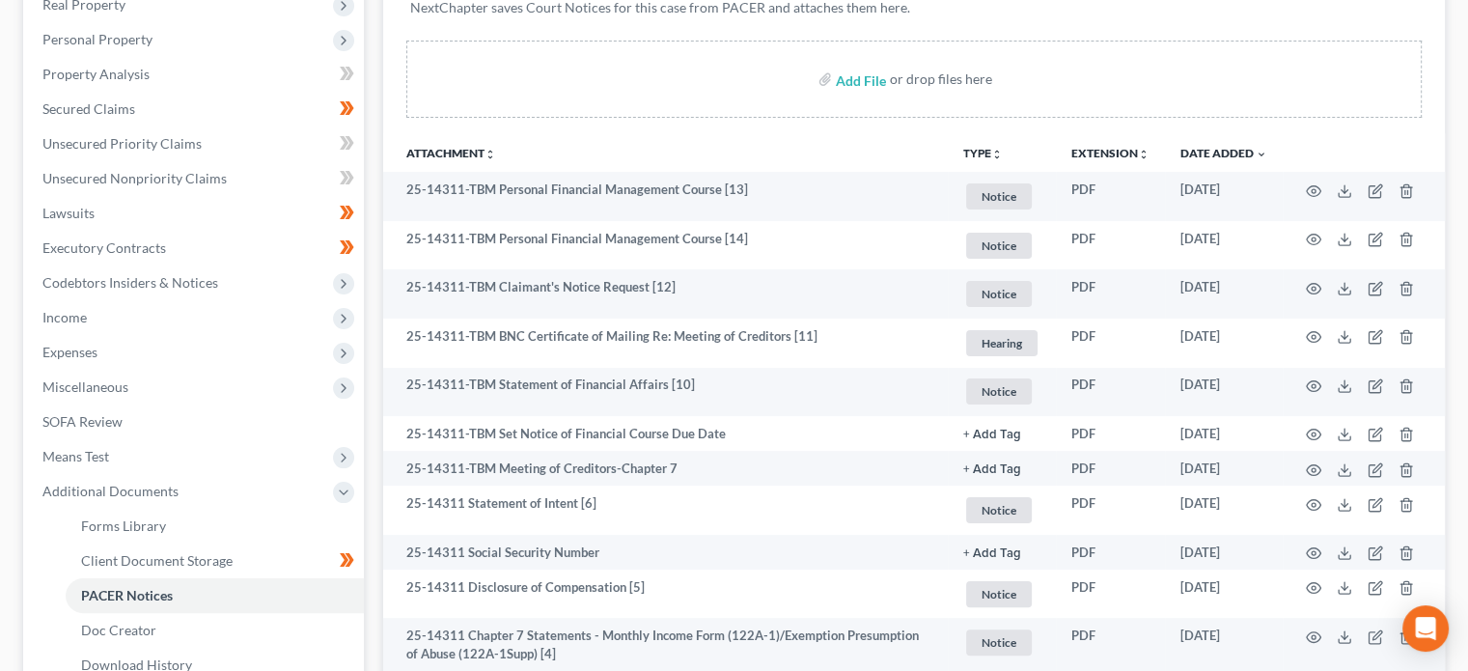
scroll to position [317, 0]
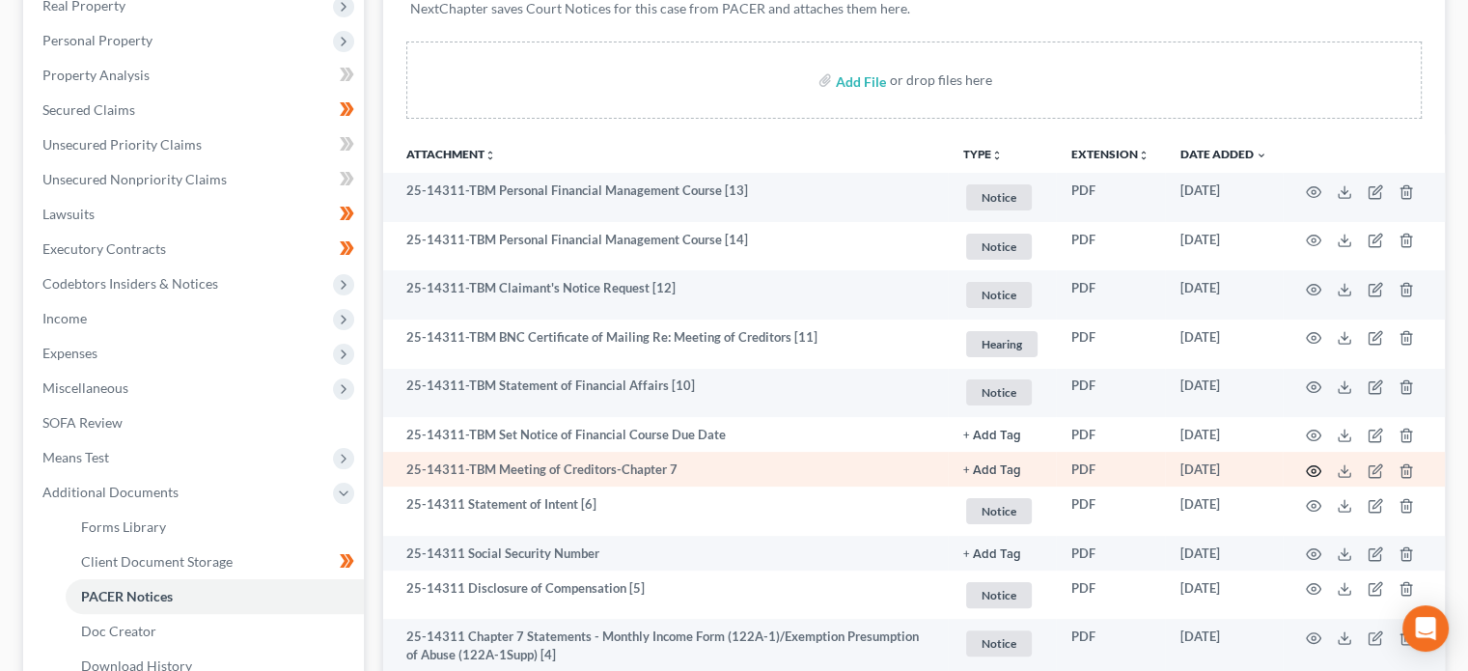
click at [1307, 469] on icon "button" at bounding box center [1314, 470] width 14 height 11
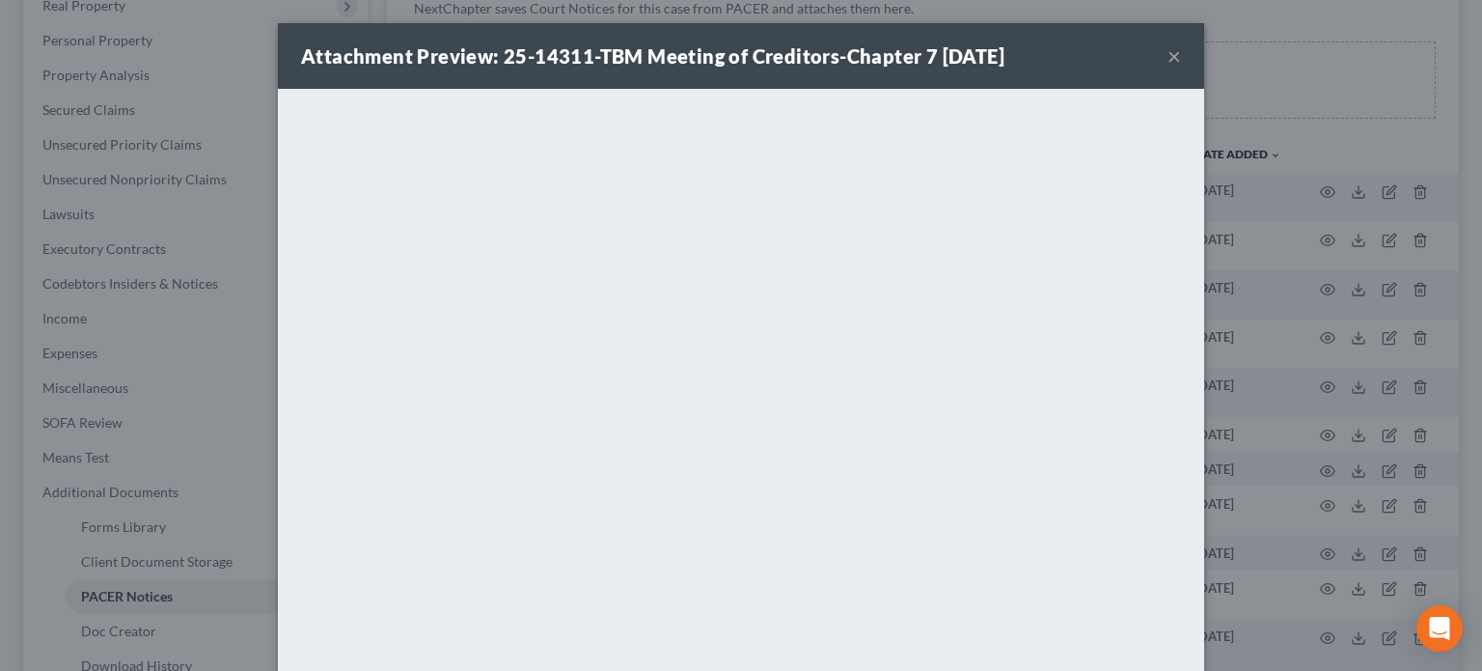
click at [1168, 59] on button "×" at bounding box center [1175, 55] width 14 height 23
